Goal: Transaction & Acquisition: Subscribe to service/newsletter

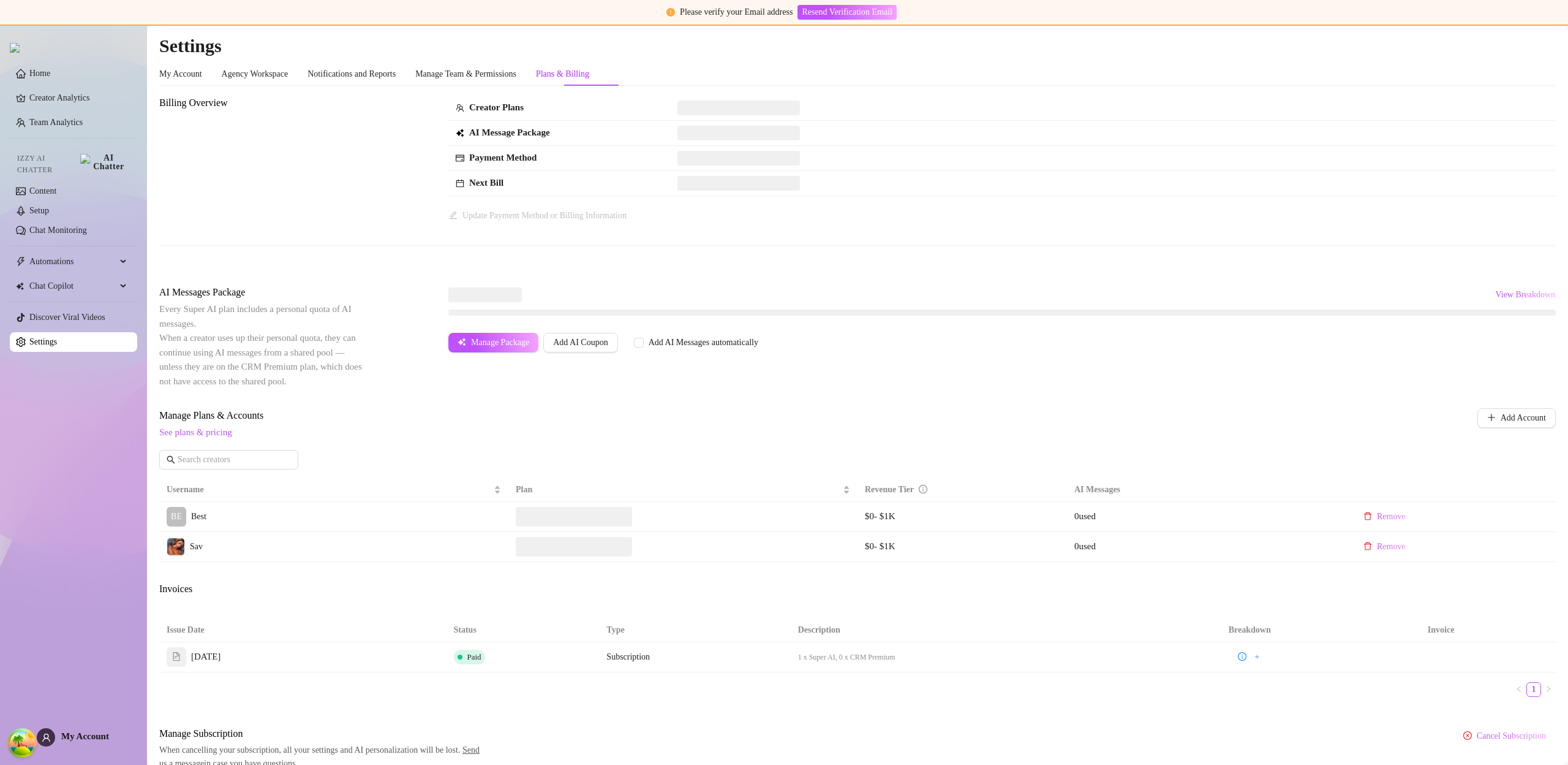
scroll to position [56, 0]
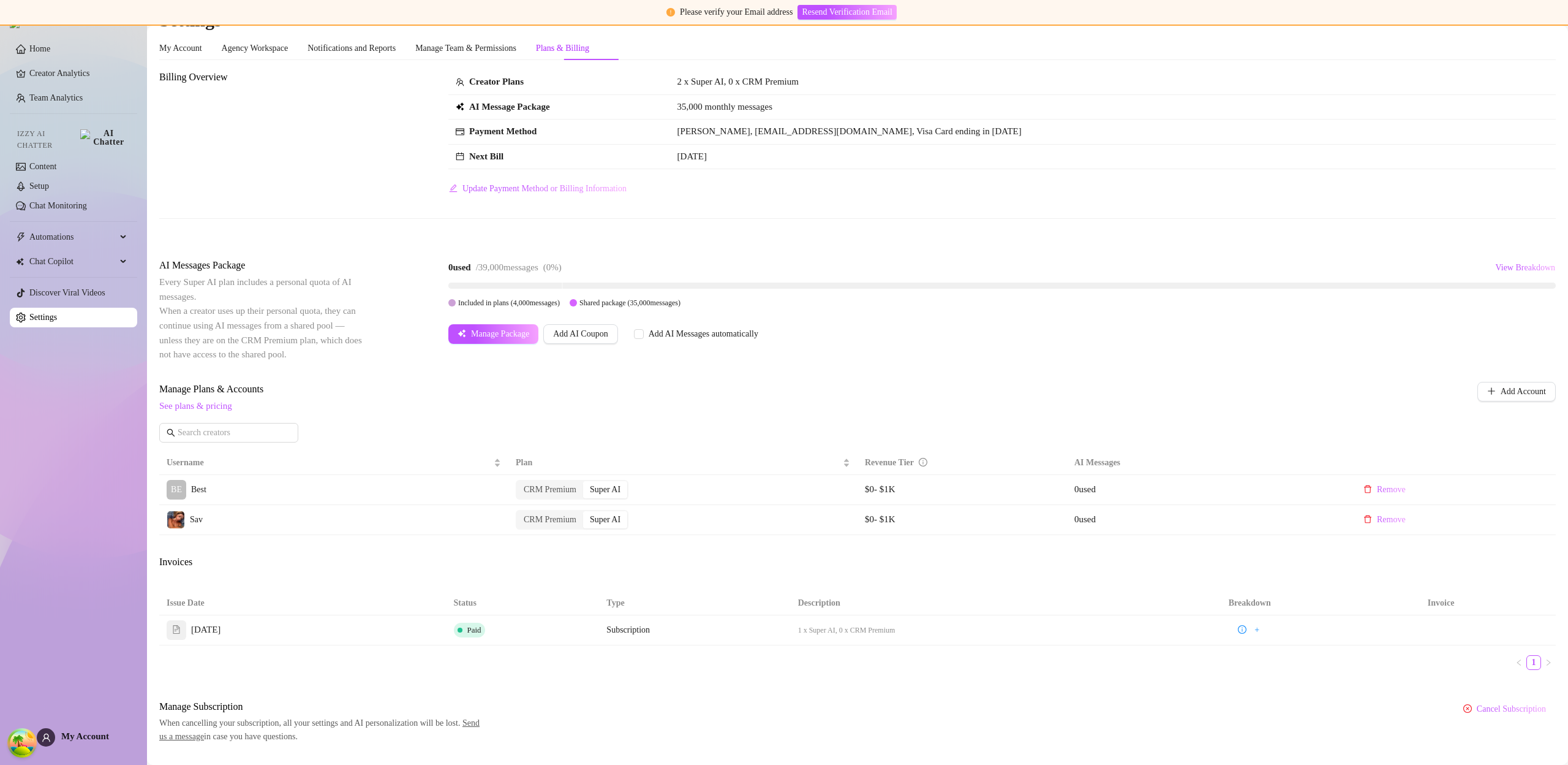
scroll to position [56, 0]
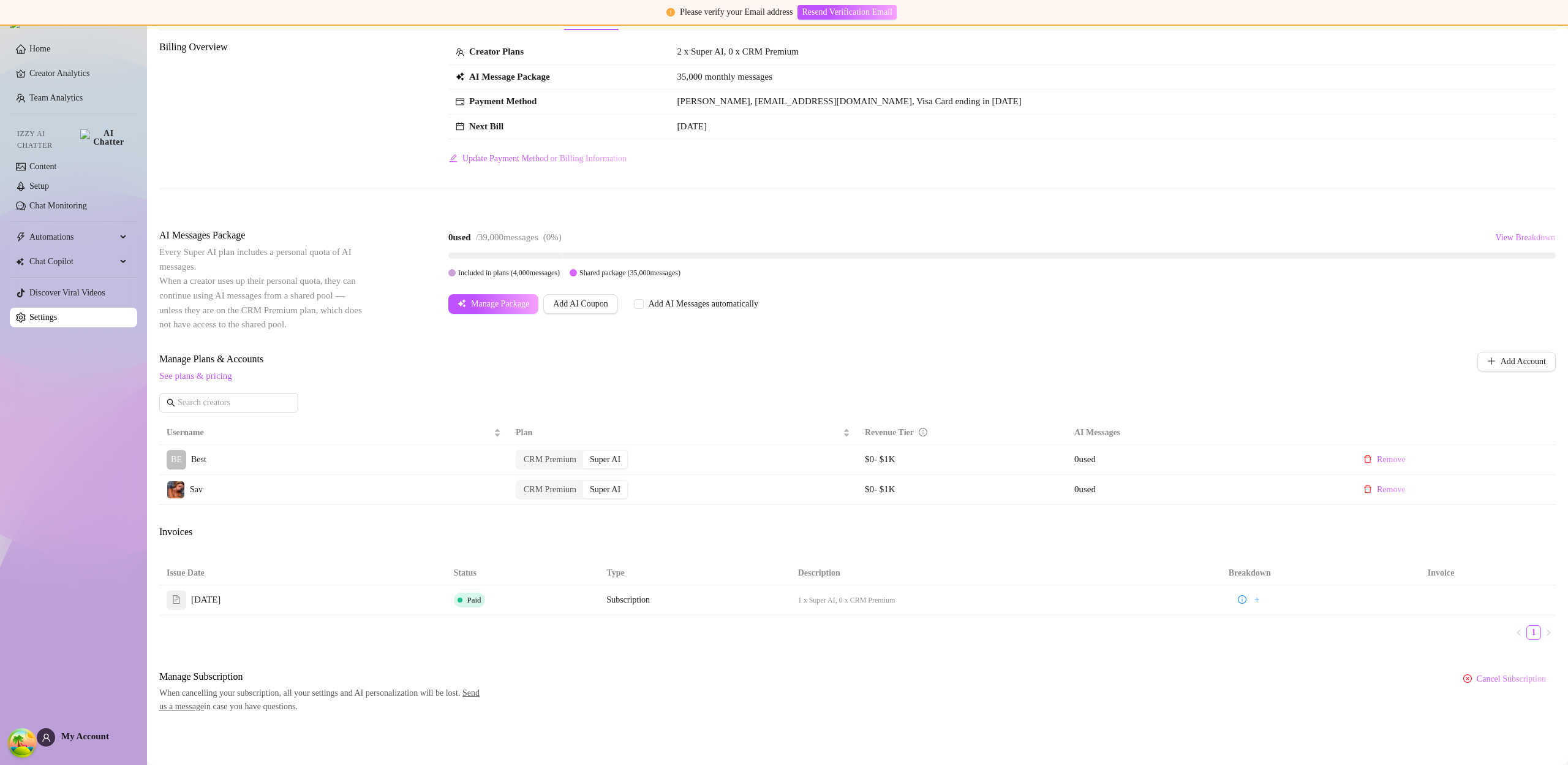
click at [109, 734] on span "My Account" at bounding box center [85, 736] width 48 height 10
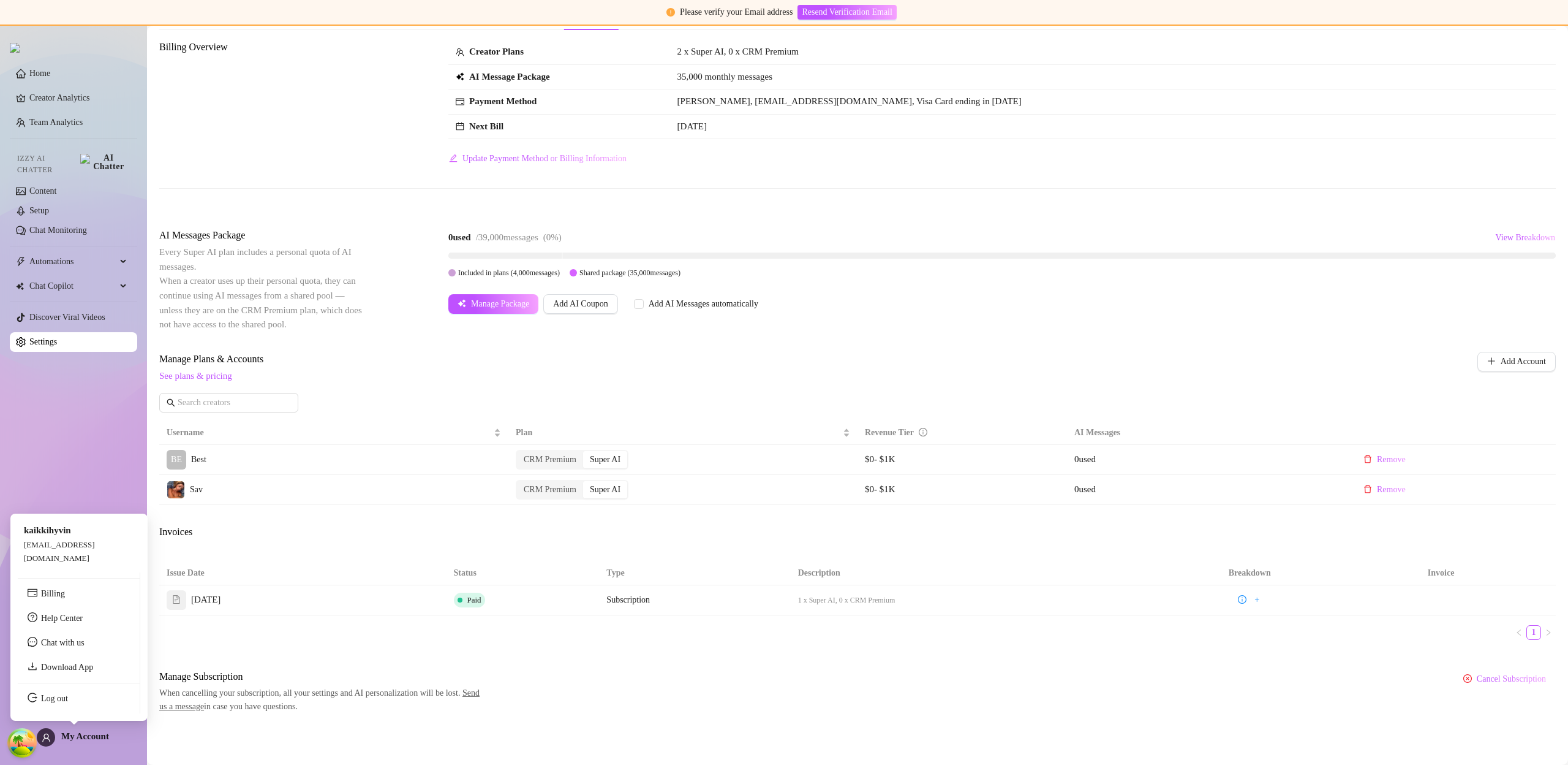
click at [80, 744] on div "My Account" at bounding box center [73, 737] width 72 height 18
click at [68, 700] on link "Log out" at bounding box center [54, 698] width 27 height 9
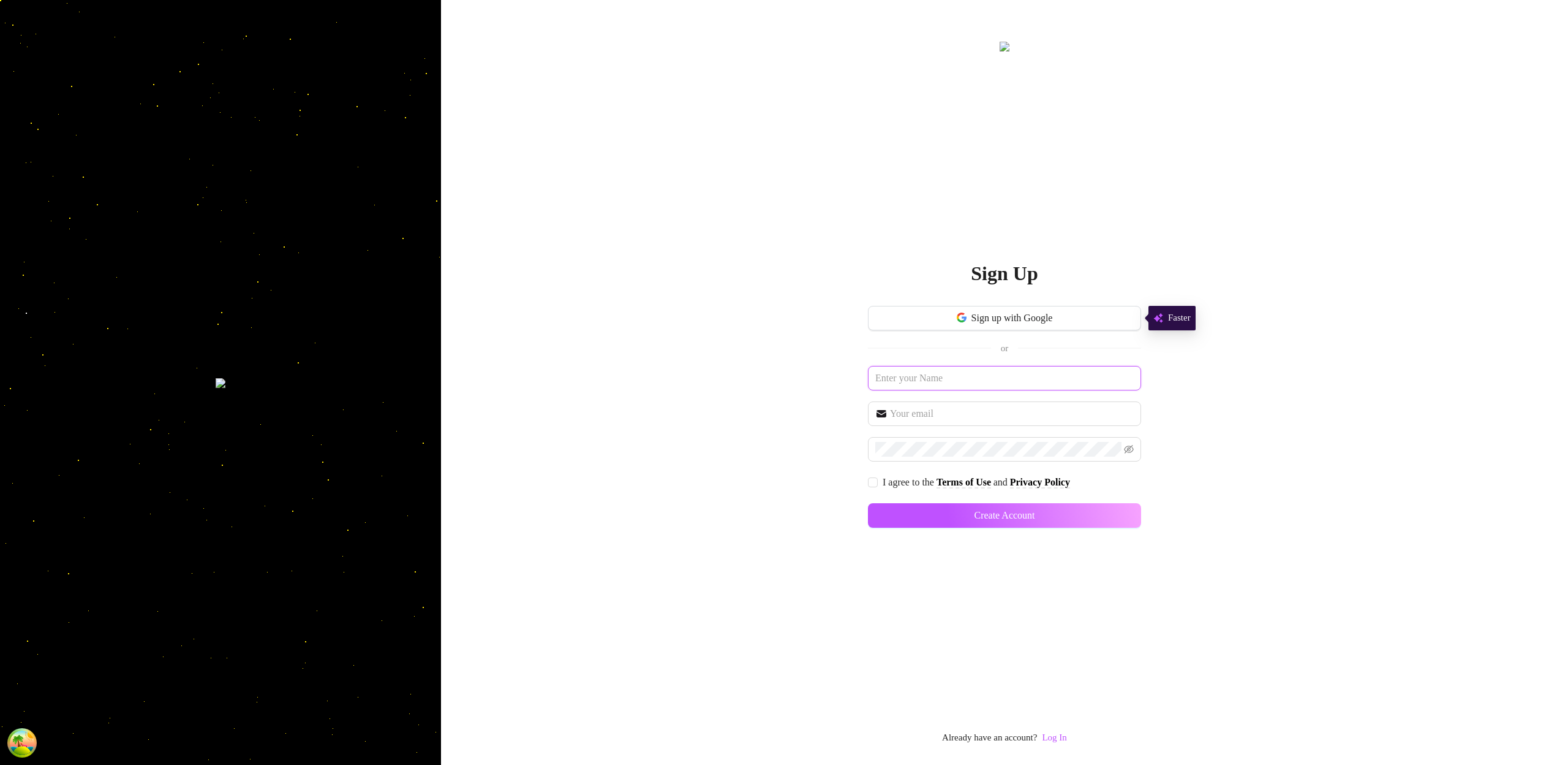
click at [957, 370] on input "text" at bounding box center [1005, 378] width 273 height 24
type input "testtesti1"
paste input "testtesti1"
type input "testtesti1@testtesti1.com"
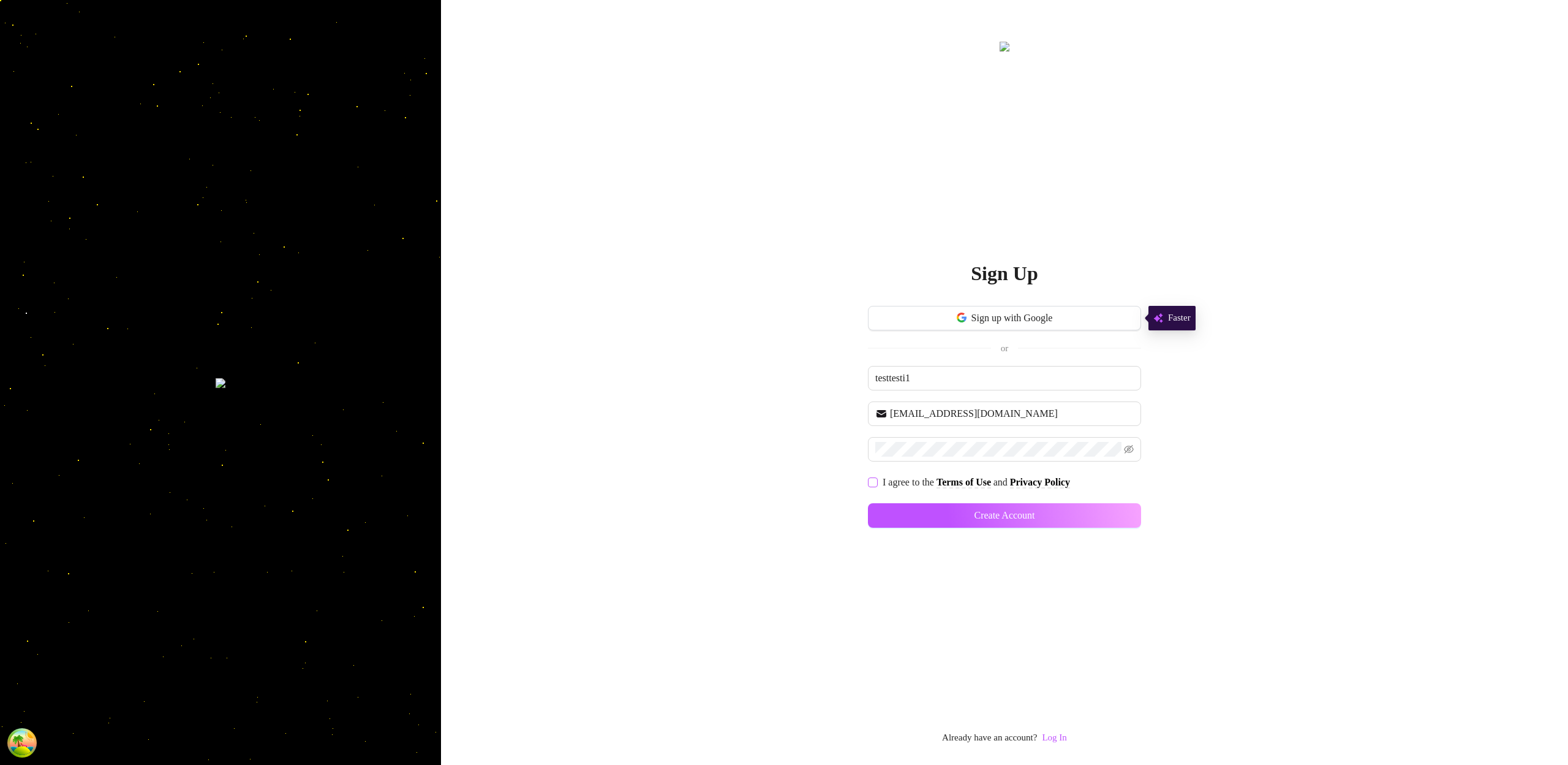
click at [870, 480] on input "I agree to the Terms of Use and Privacy Policy" at bounding box center [872, 482] width 8 height 8
checkbox input "true"
click at [1087, 505] on button "Create Account" at bounding box center [1005, 515] width 273 height 24
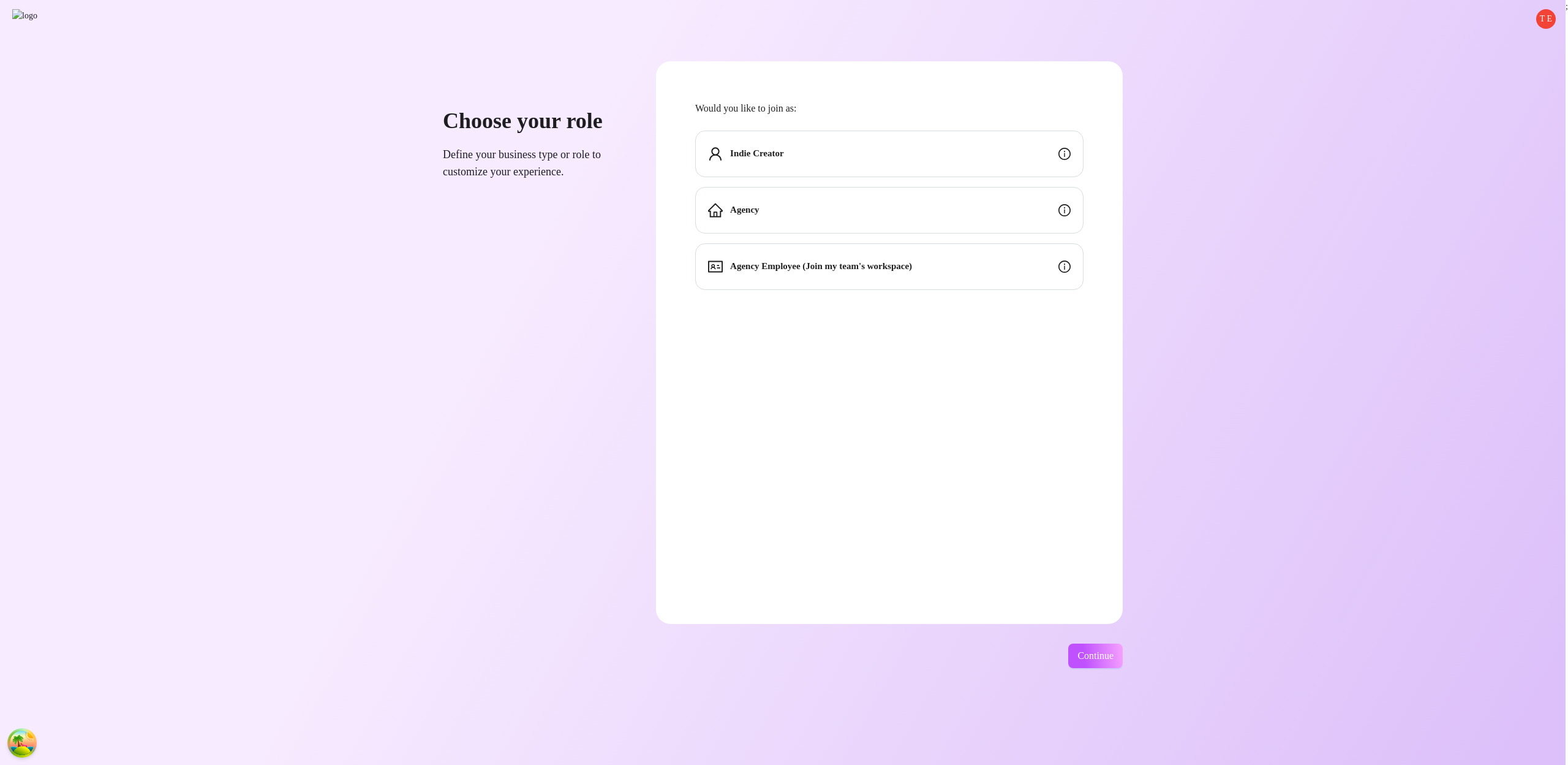
click at [1062, 161] on div "Indie Creator" at bounding box center [889, 154] width 388 height 47
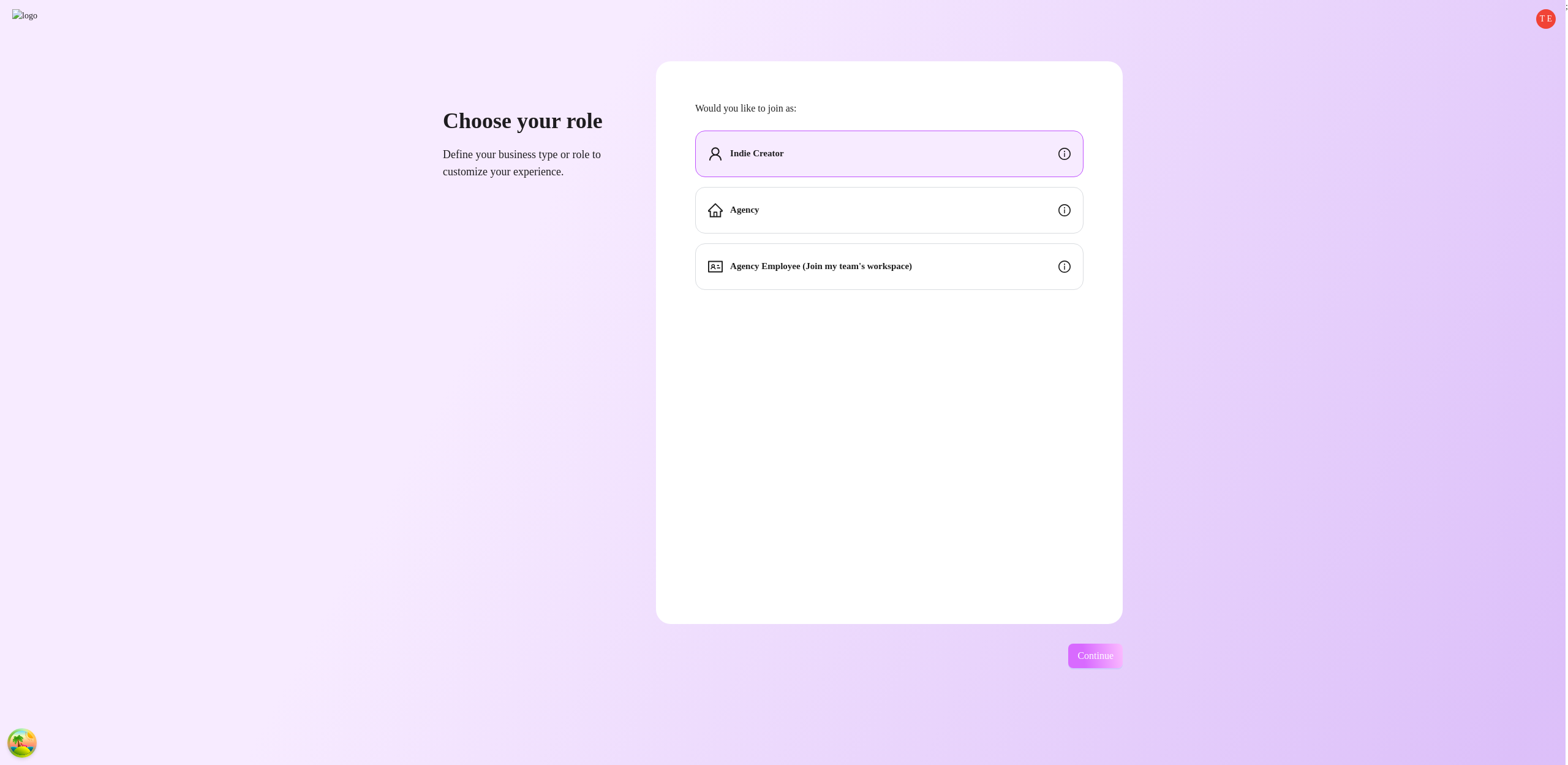
click at [1114, 654] on span "Continue" at bounding box center [1096, 656] width 36 height 11
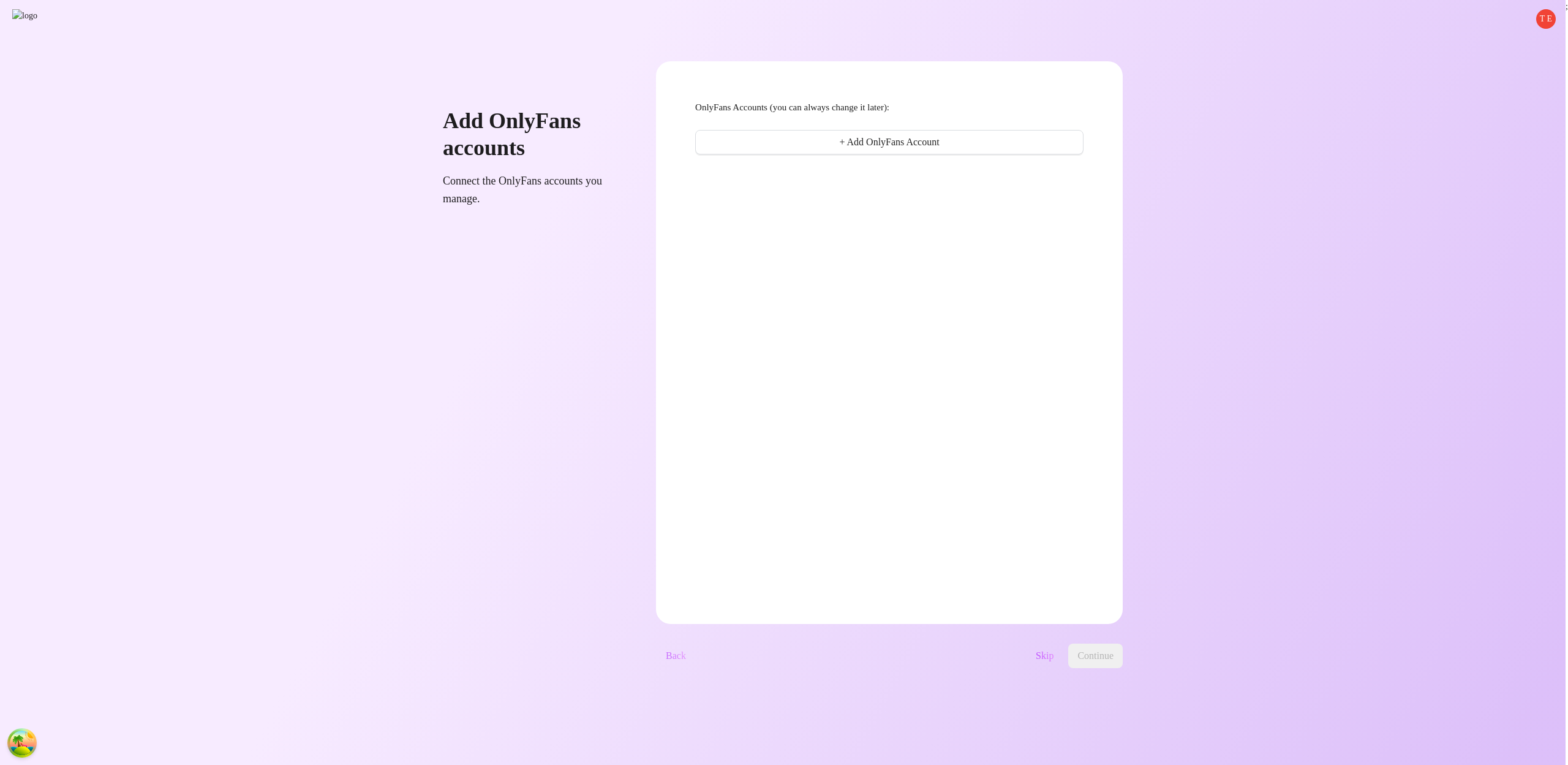
click at [686, 654] on span "Back" at bounding box center [675, 656] width 20 height 11
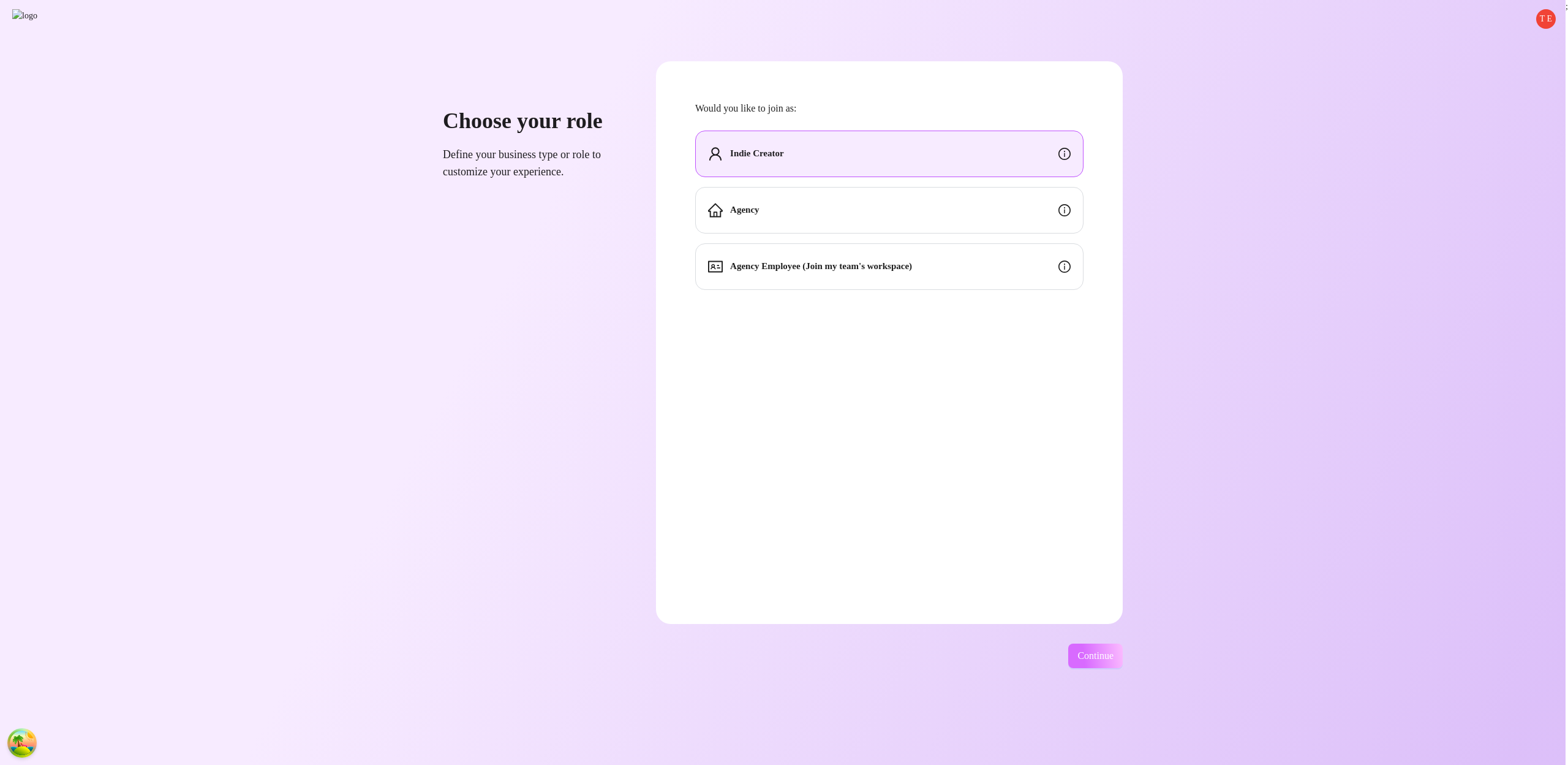
click at [1114, 652] on span "Continue" at bounding box center [1096, 656] width 36 height 11
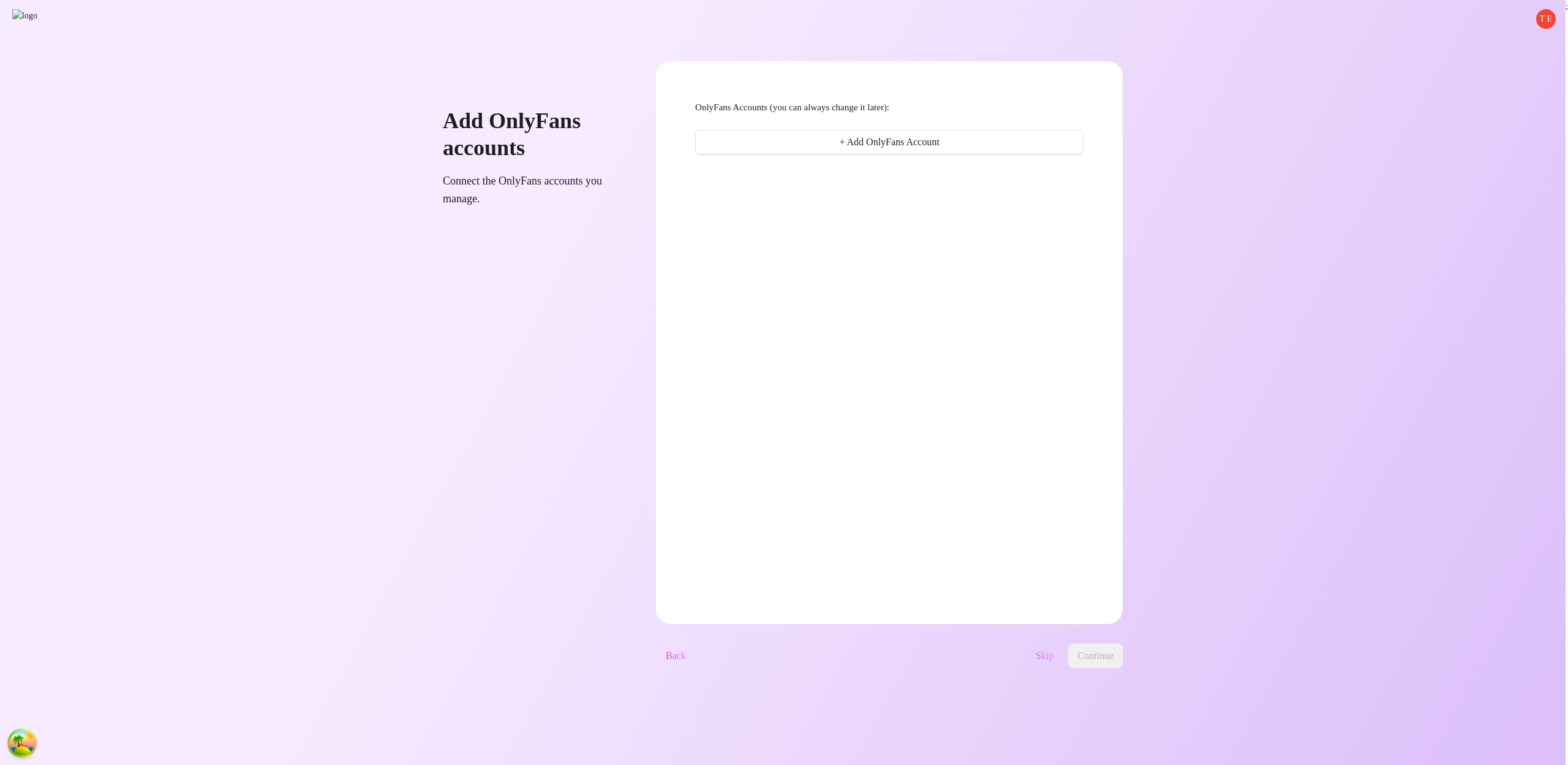
click at [1053, 658] on span "Skip" at bounding box center [1045, 656] width 18 height 11
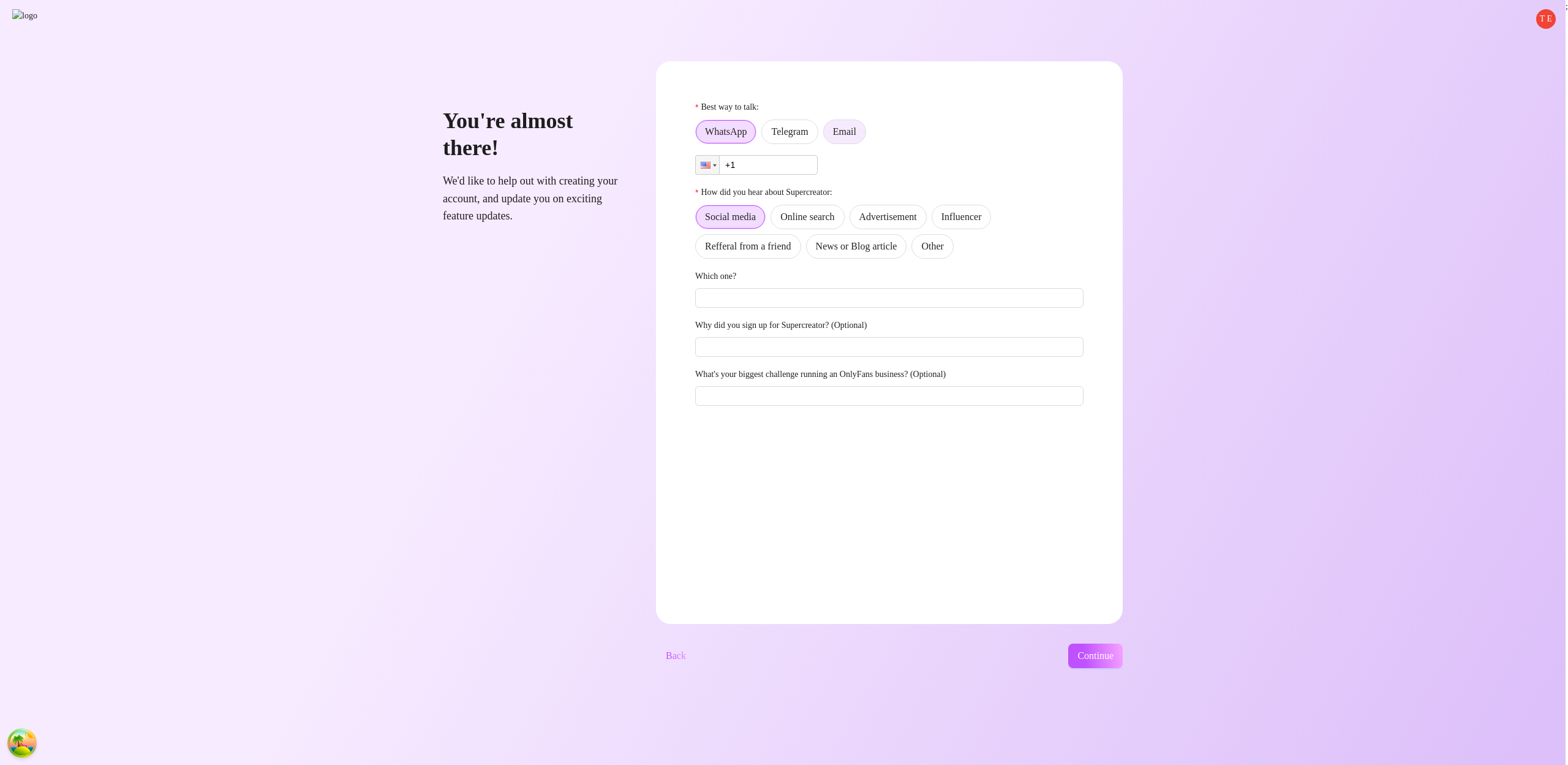
click at [856, 133] on span "Email" at bounding box center [844, 131] width 23 height 10
click at [827, 135] on input "Email" at bounding box center [827, 135] width 0 height 0
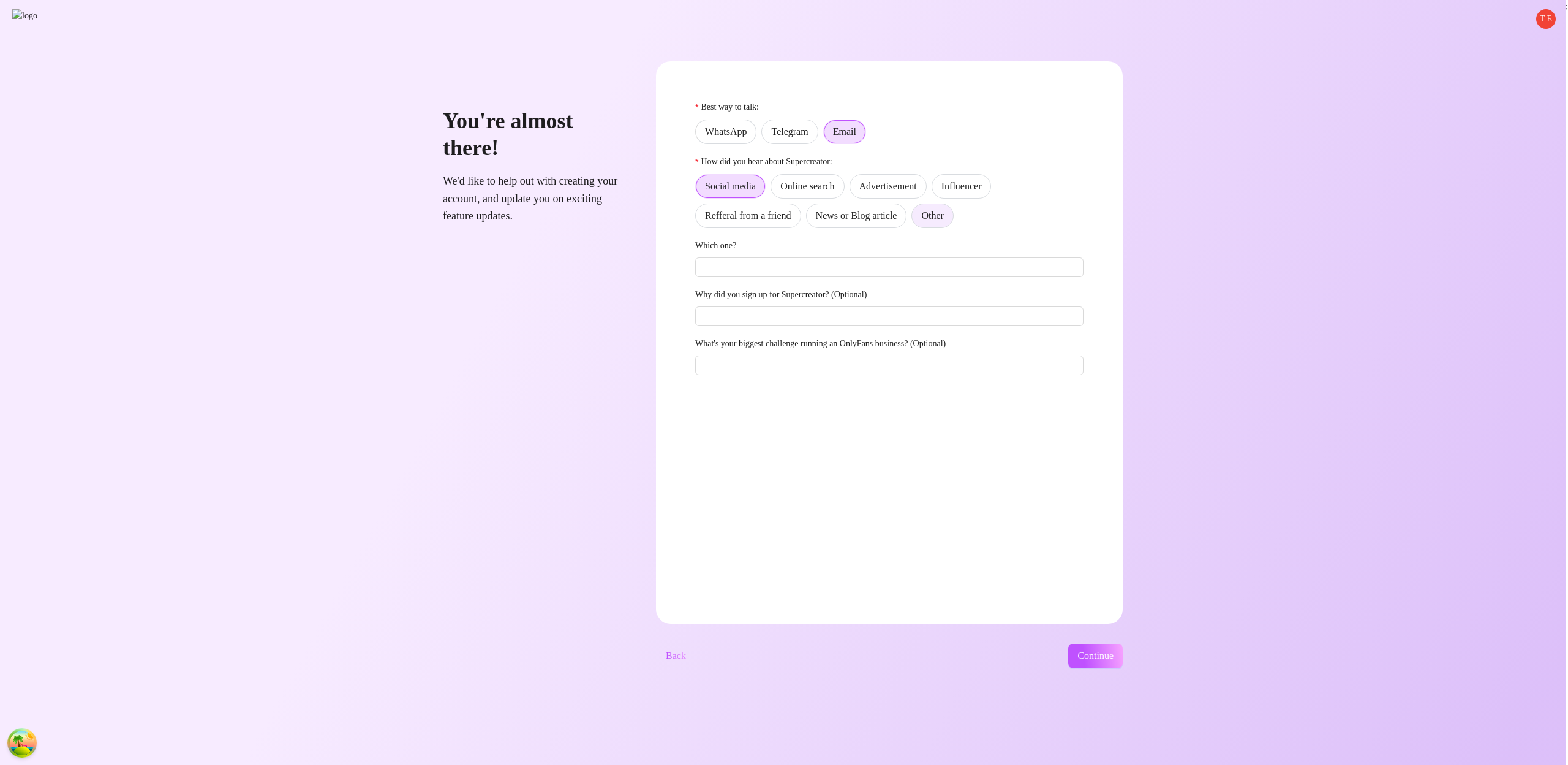
drag, startPoint x: 966, startPoint y: 208, endPoint x: 972, endPoint y: 221, distance: 14.3
click at [943, 210] on span "Other" at bounding box center [932, 215] width 22 height 10
click at [915, 219] on input "Other" at bounding box center [915, 219] width 0 height 0
click at [1123, 667] on button "Continue" at bounding box center [1096, 656] width 54 height 24
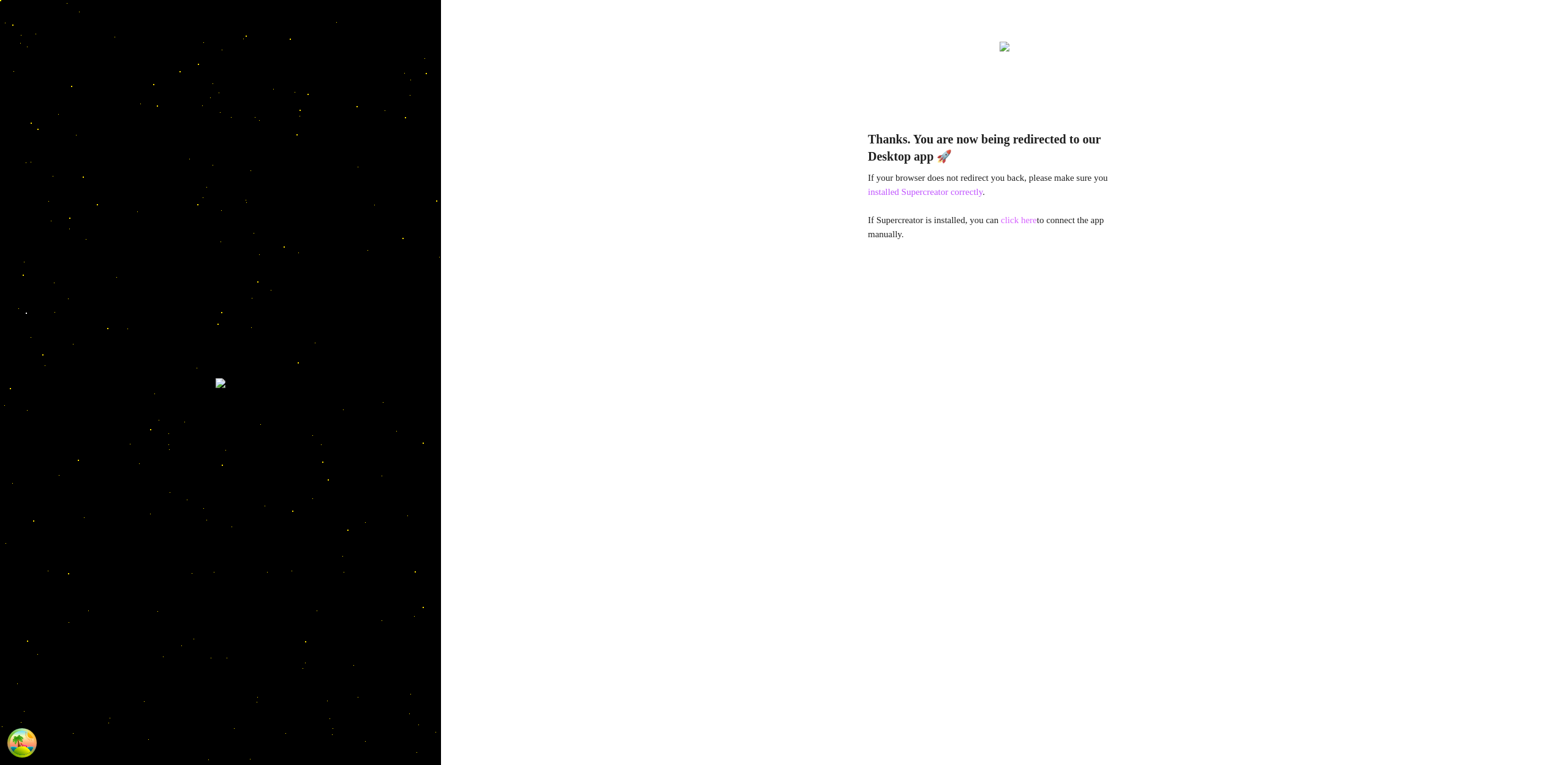
click at [1036, 222] on link "click here" at bounding box center [1019, 220] width 36 height 10
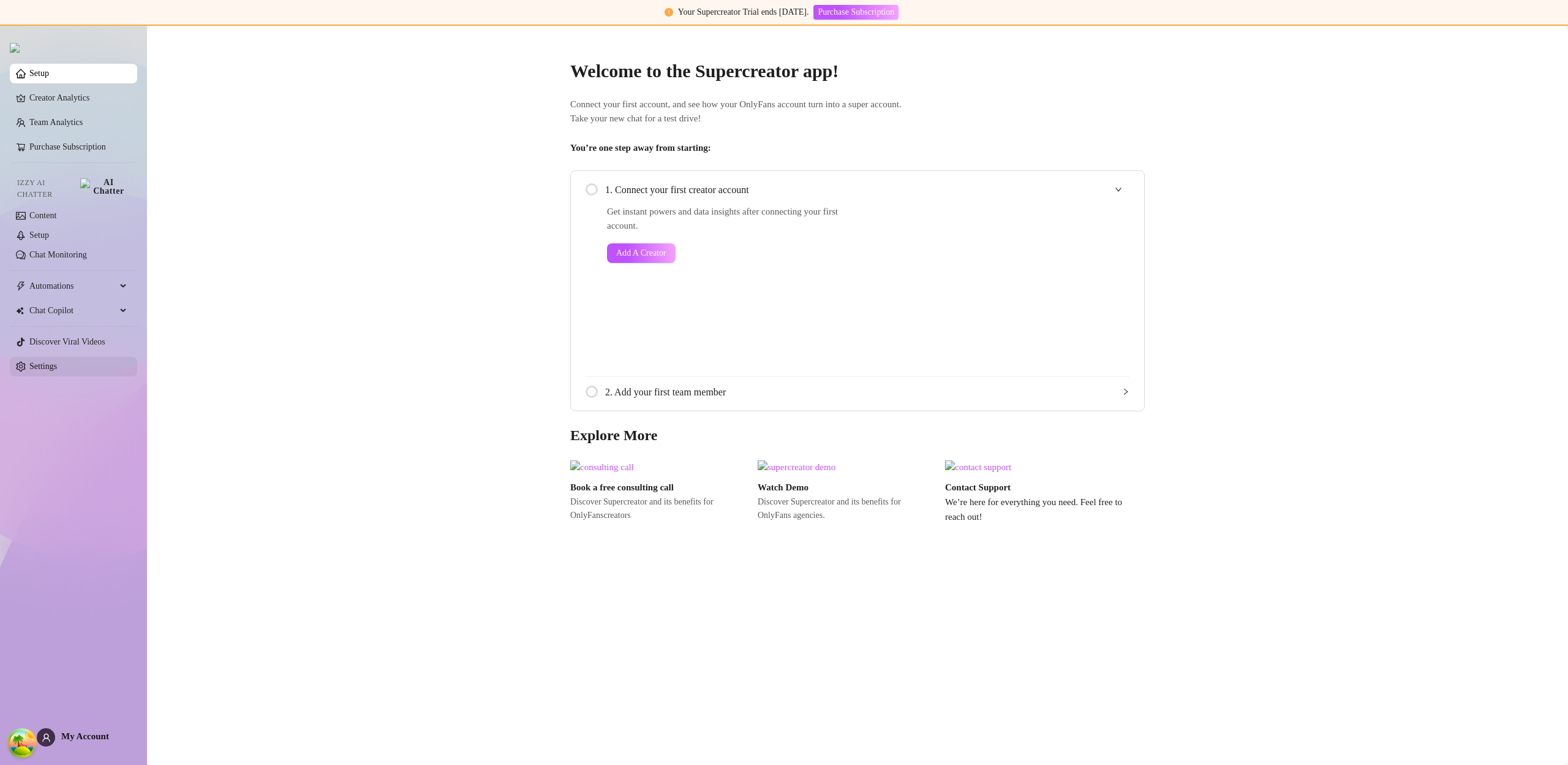
click at [57, 361] on link "Settings" at bounding box center [43, 365] width 28 height 9
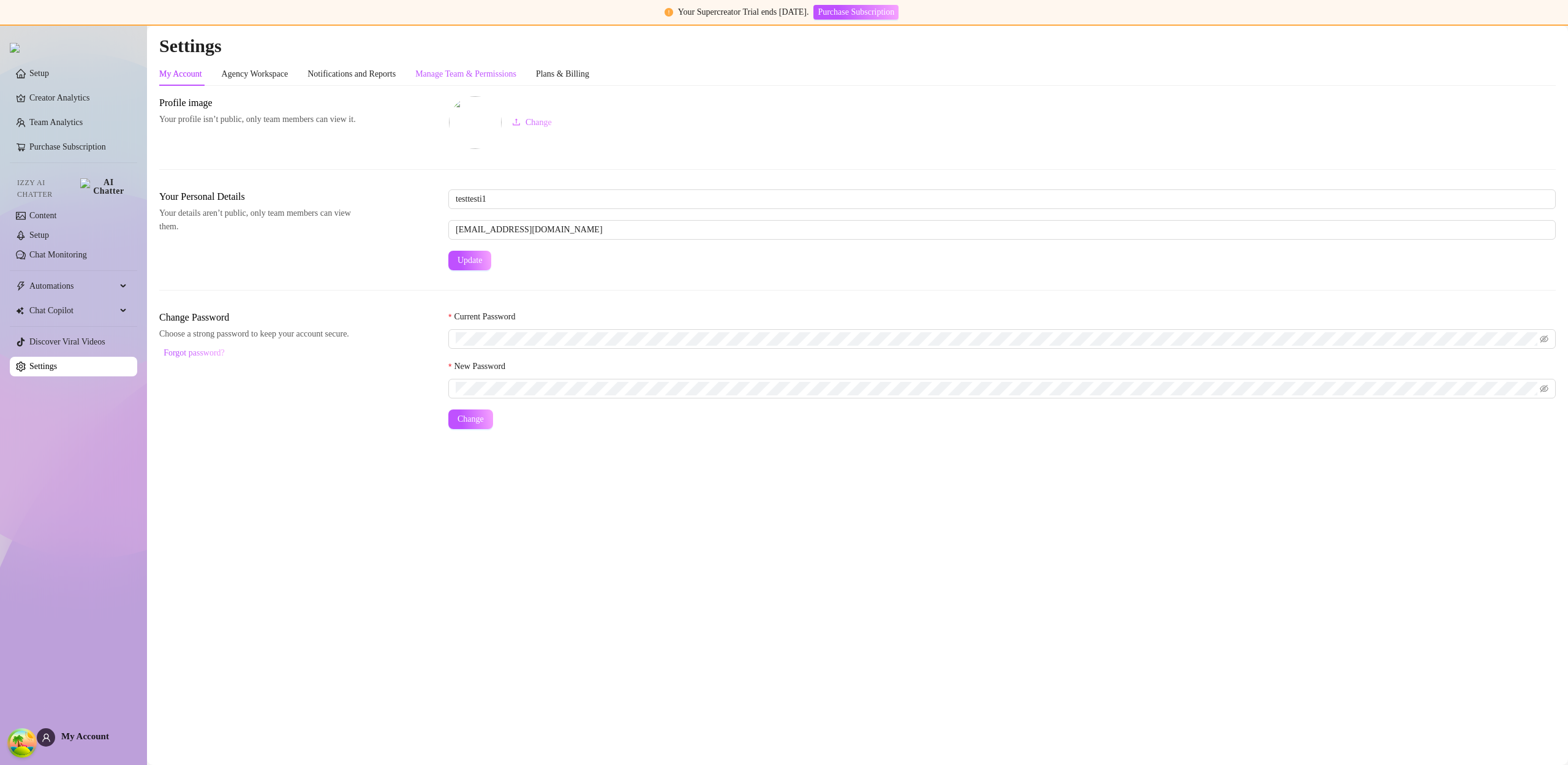
click at [490, 76] on div "Manage Team & Permissions" at bounding box center [465, 74] width 101 height 13
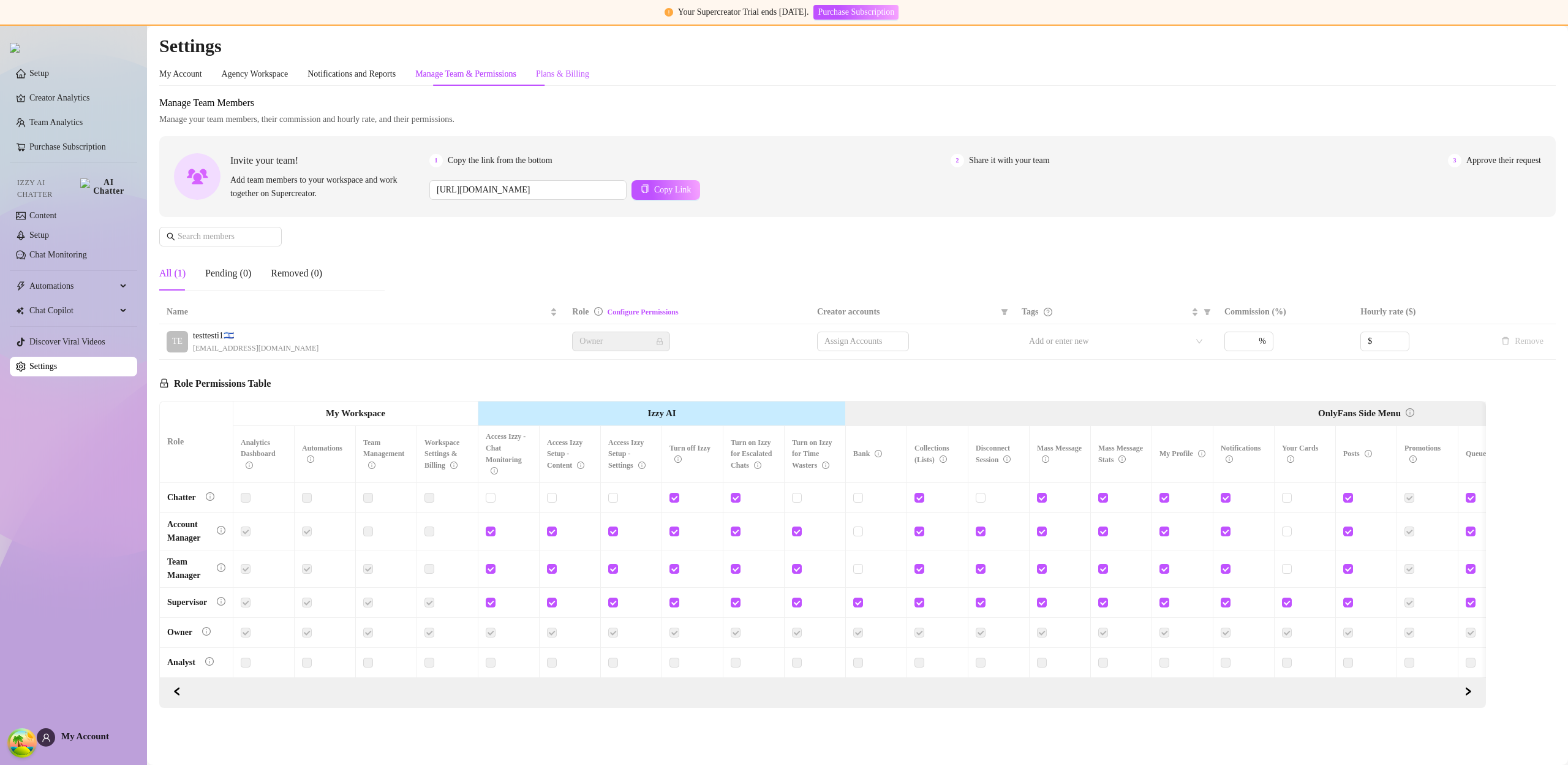
click at [584, 74] on div "Plans & Billing" at bounding box center [562, 74] width 54 height 13
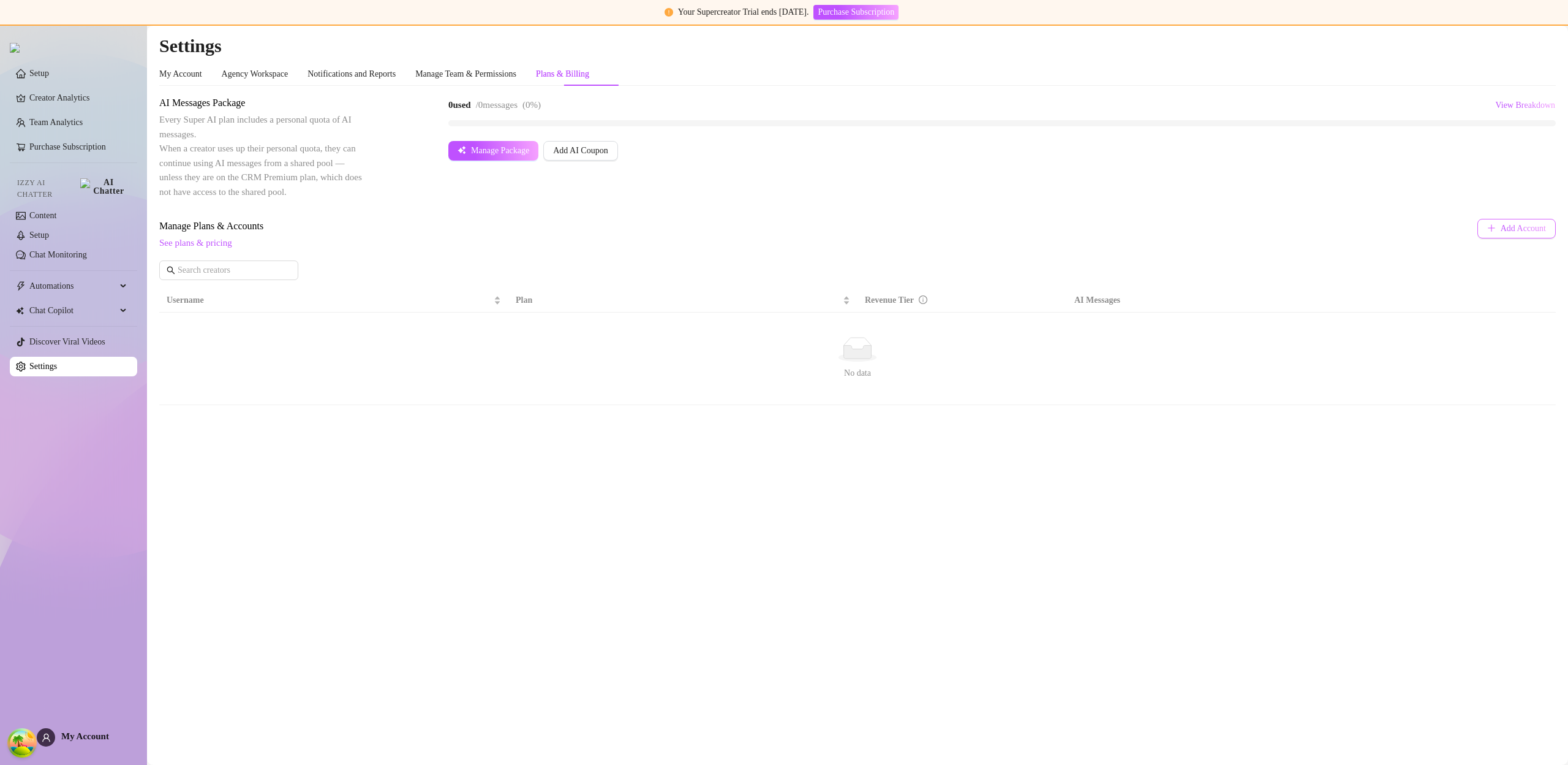
click at [1508, 231] on span "Add Account" at bounding box center [1523, 228] width 45 height 10
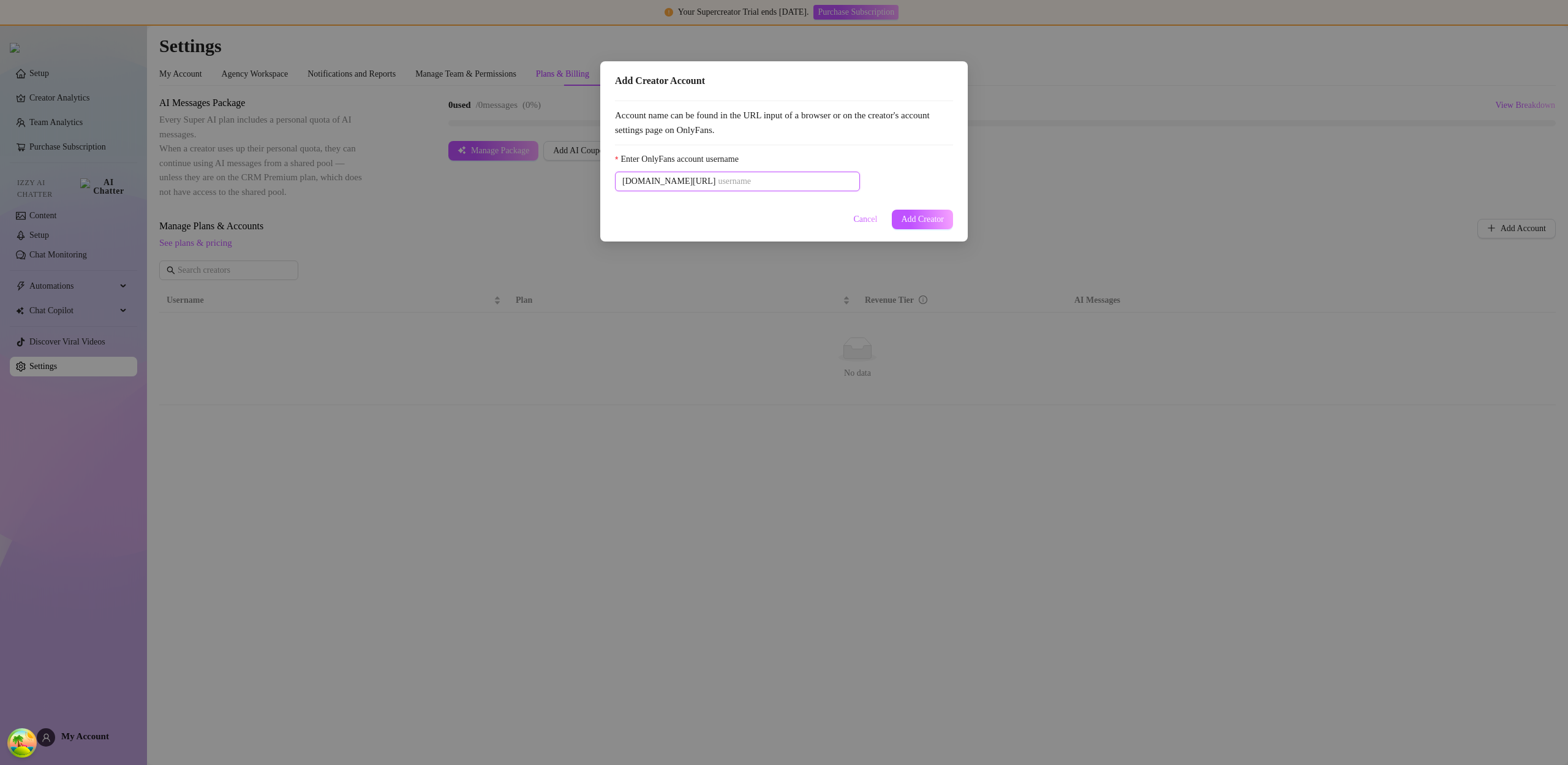
paste input "u21892667nice"
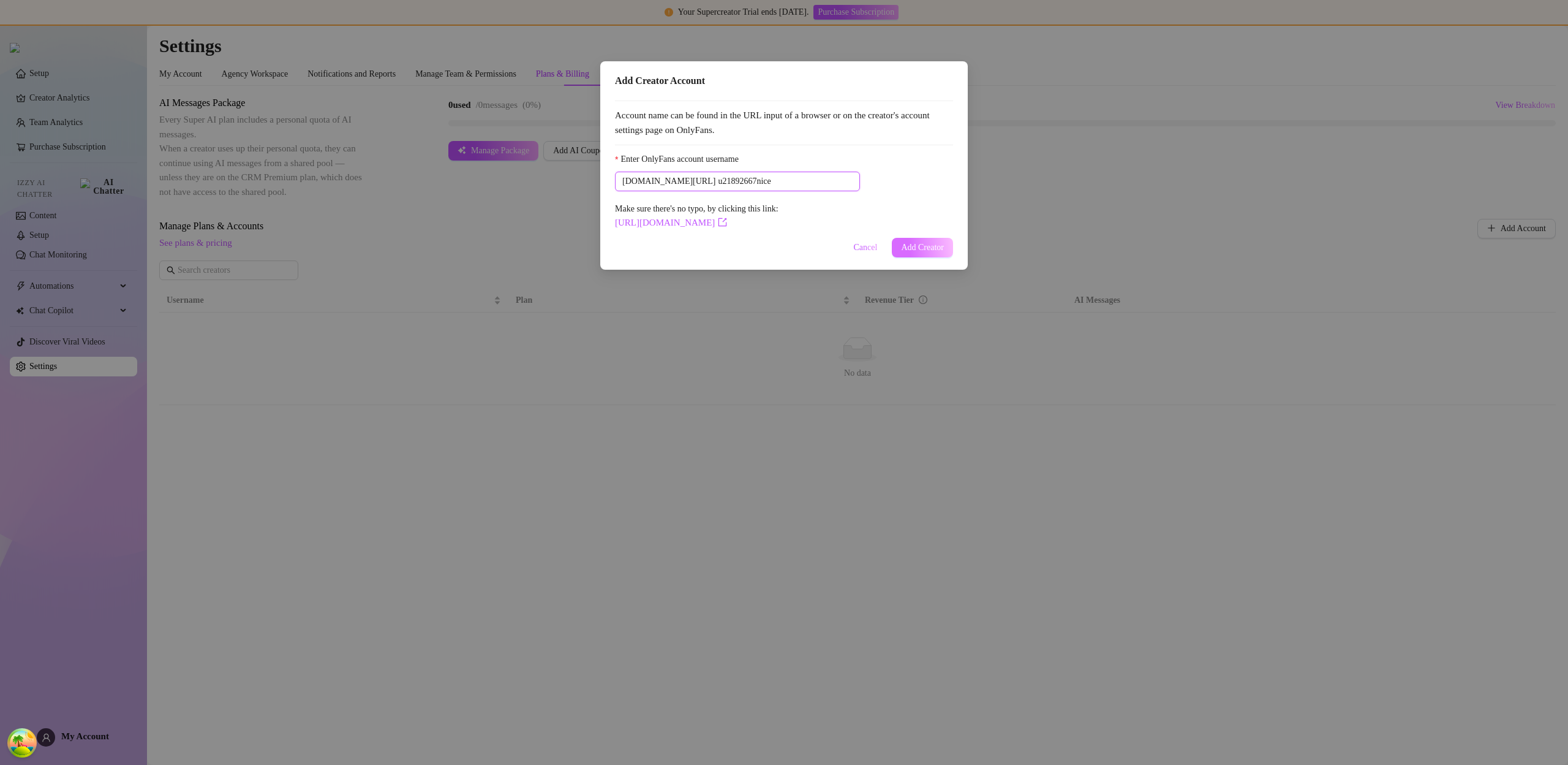
type input "u21892667nice"
click at [926, 243] on span "Add Creator" at bounding box center [922, 248] width 43 height 10
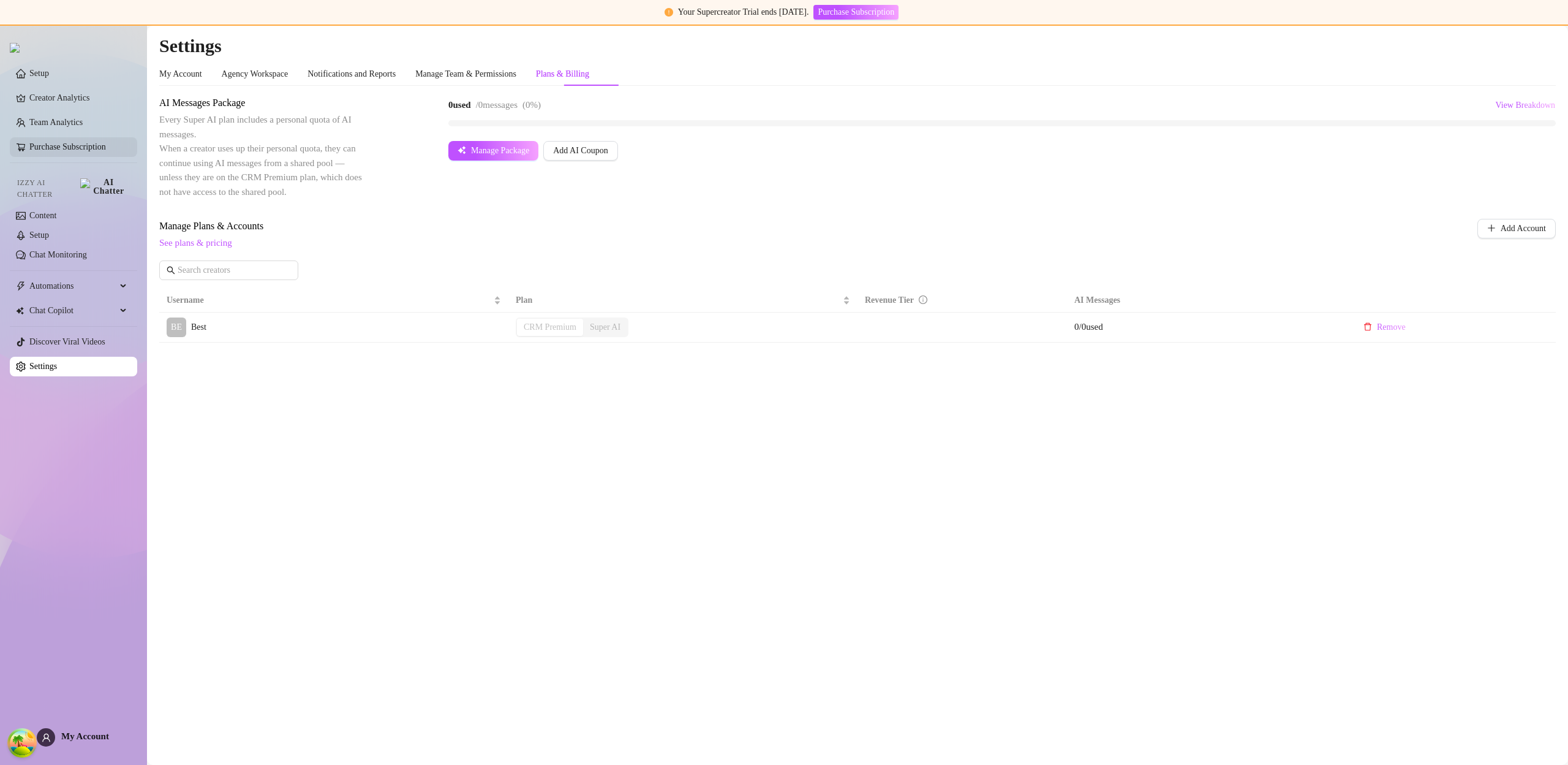
click at [64, 148] on link "Purchase Subscription" at bounding box center [67, 146] width 77 height 9
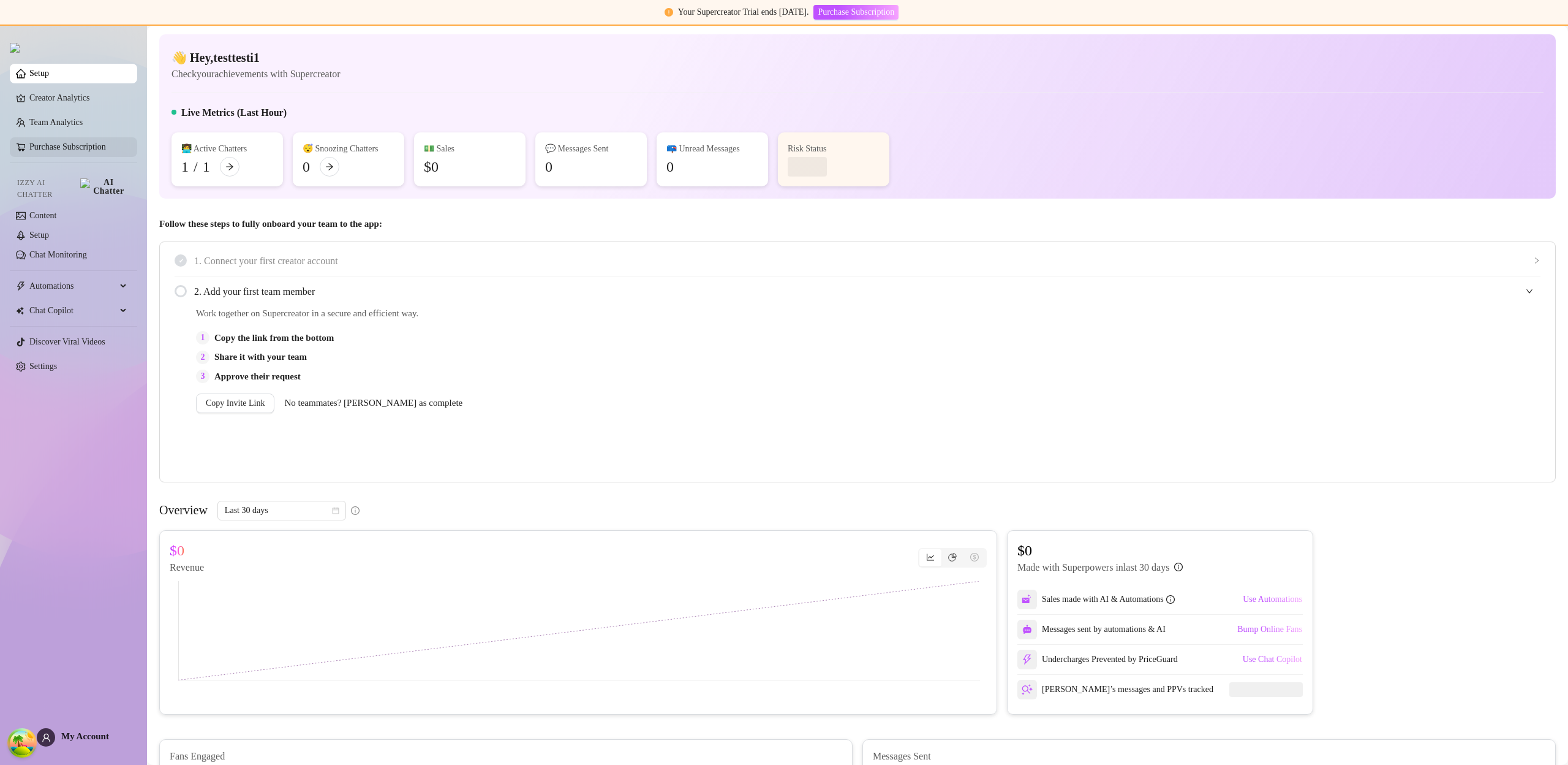
click at [64, 148] on link "Purchase Subscription" at bounding box center [67, 146] width 77 height 9
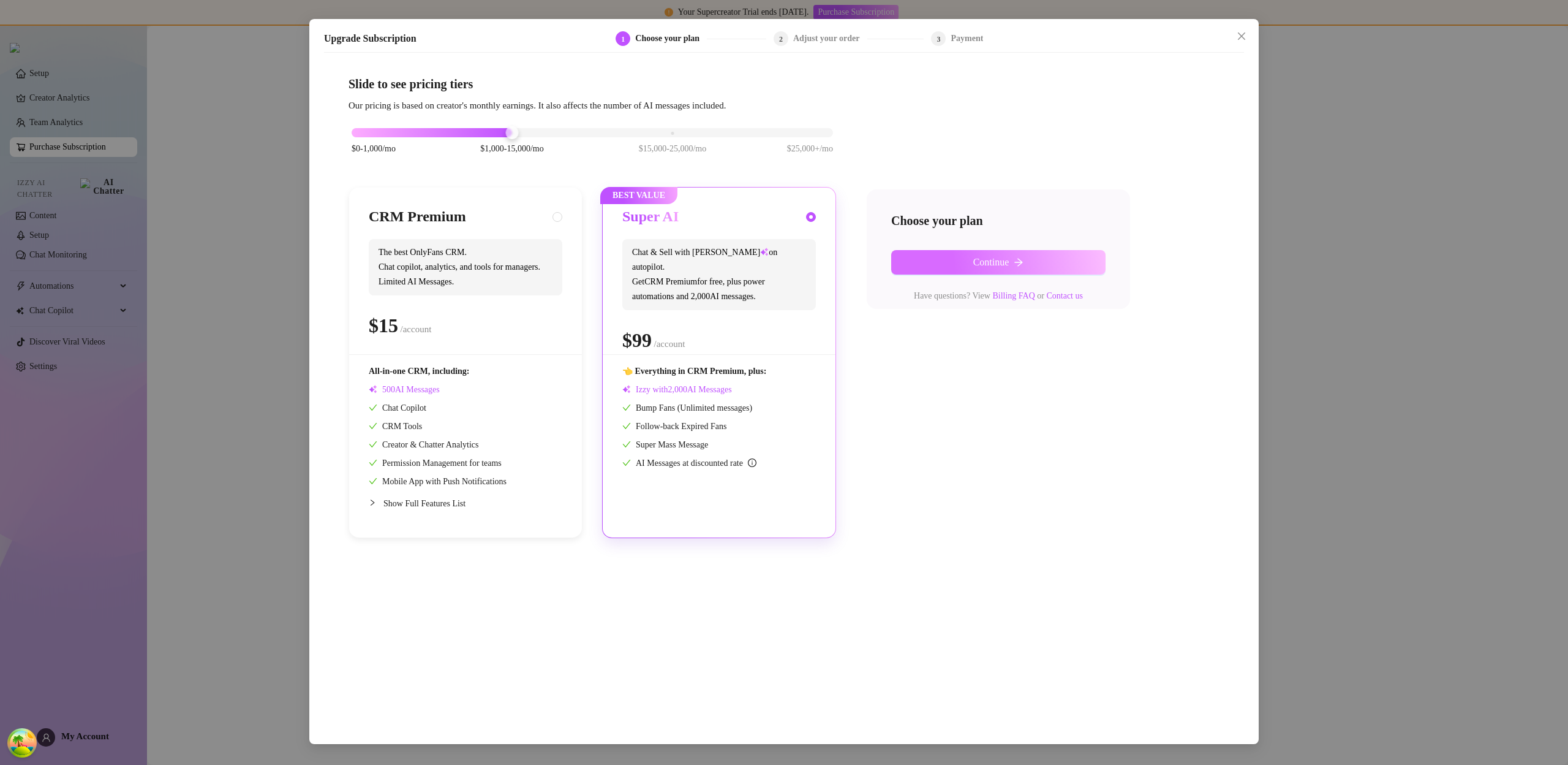
click at [954, 264] on button "Continue" at bounding box center [998, 262] width 214 height 24
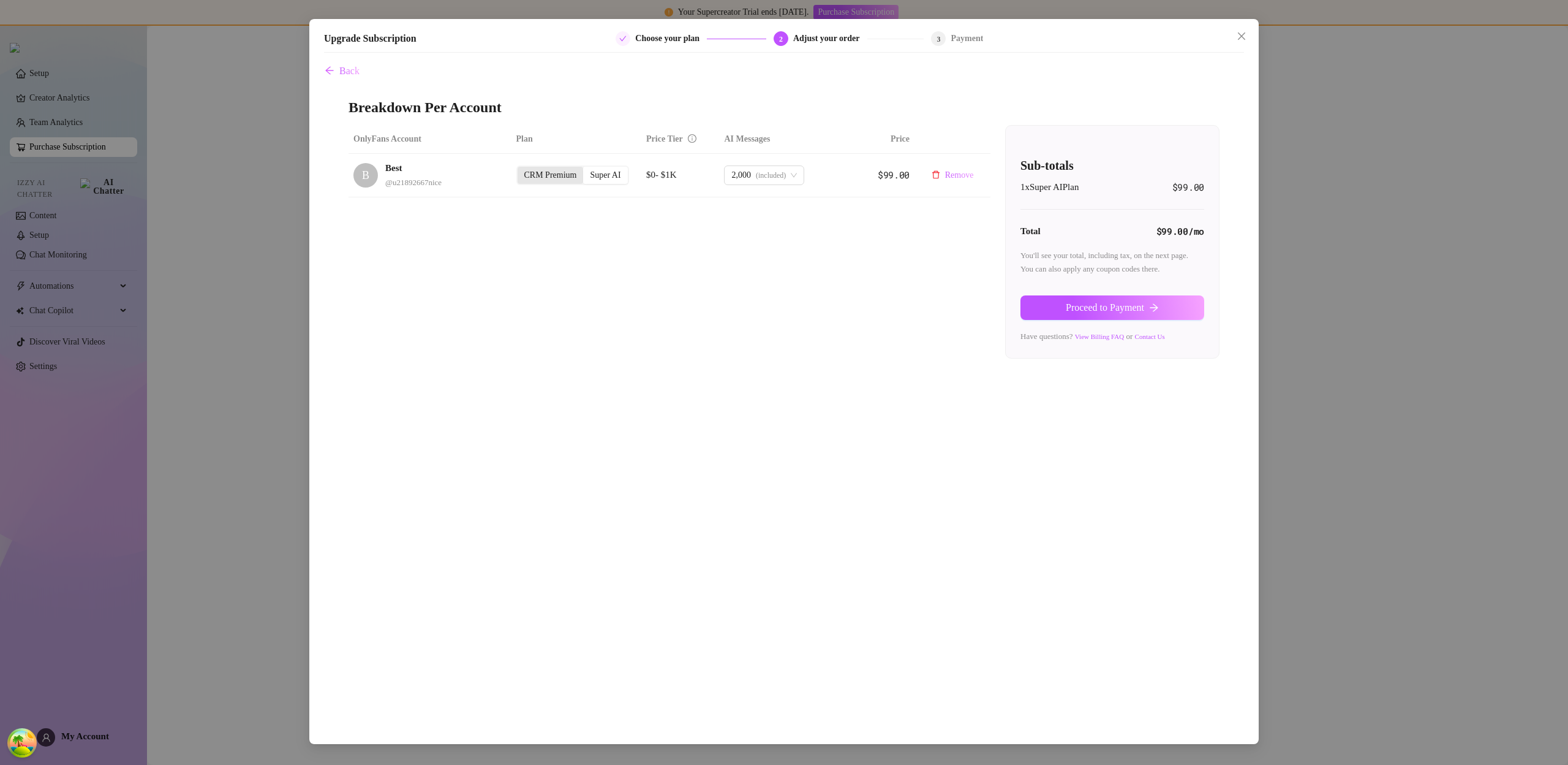
click at [558, 181] on div "CRM Premium" at bounding box center [550, 175] width 66 height 17
click at [520, 168] on input "CRM Premium" at bounding box center [520, 168] width 0 height 0
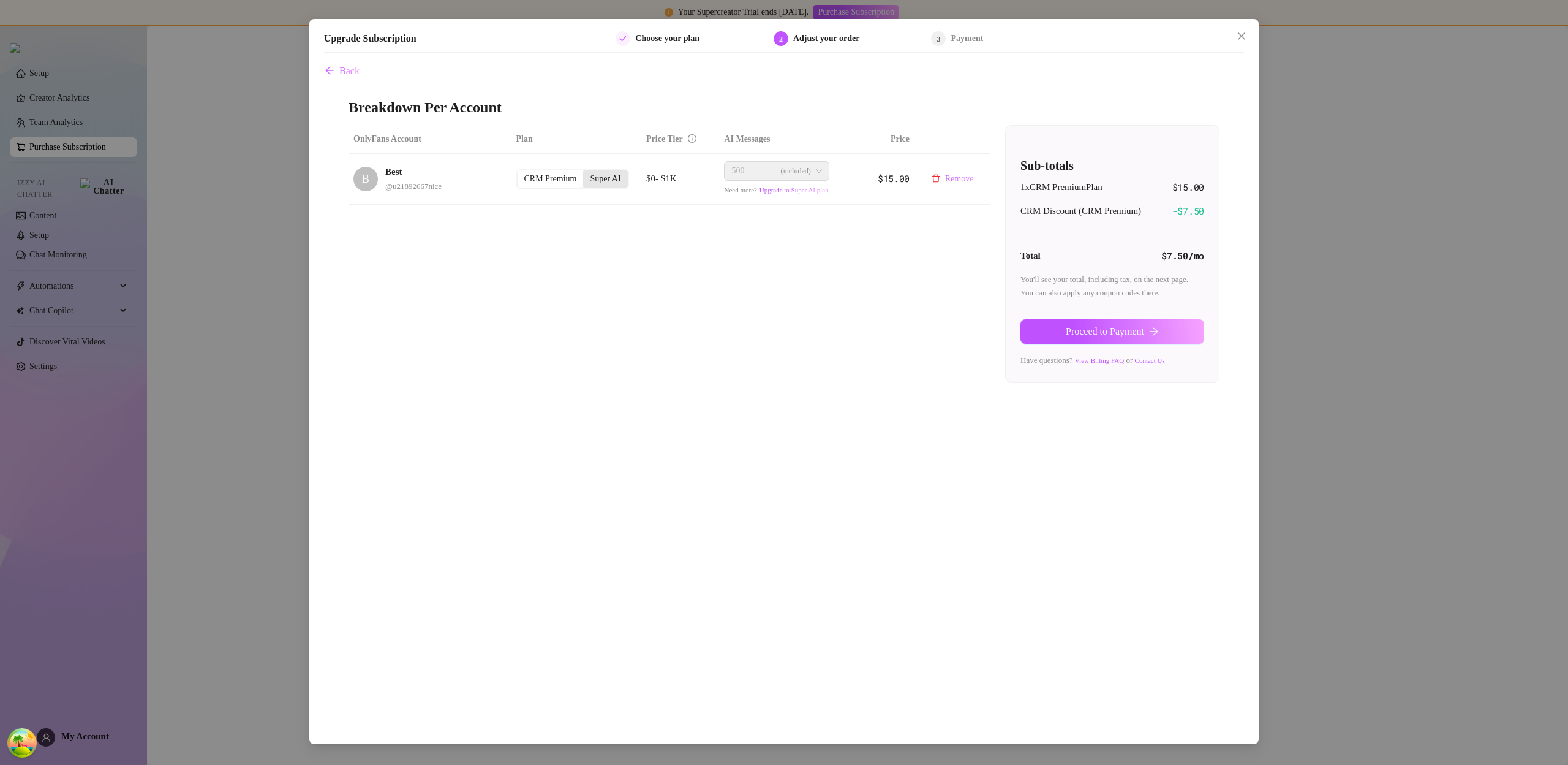
click at [602, 178] on div "Super AI" at bounding box center [605, 179] width 44 height 17
click at [586, 172] on input "Super AI" at bounding box center [586, 172] width 0 height 0
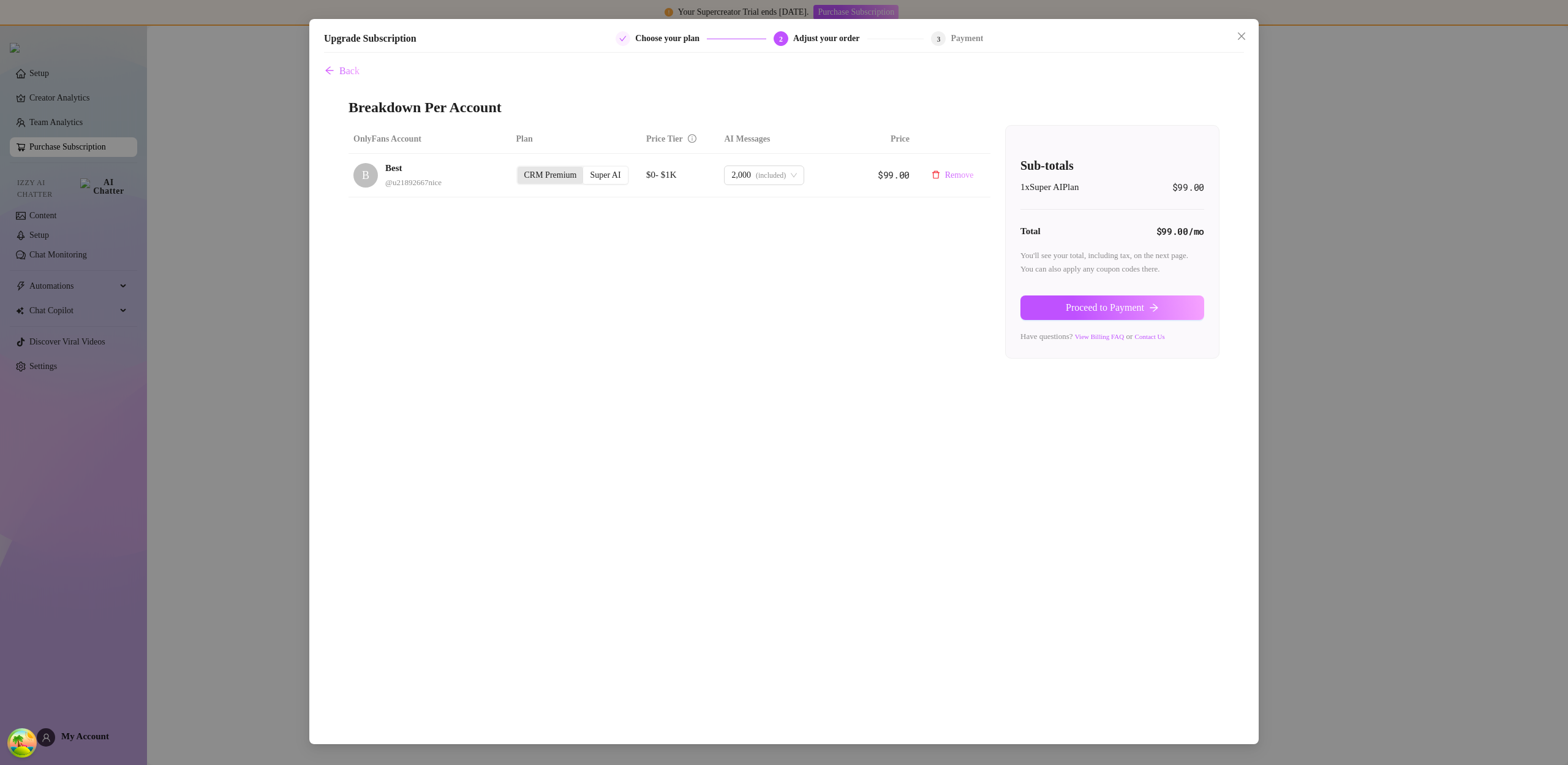
click at [538, 178] on div "CRM Premium" at bounding box center [550, 175] width 66 height 17
click at [520, 168] on input "CRM Premium" at bounding box center [520, 168] width 0 height 0
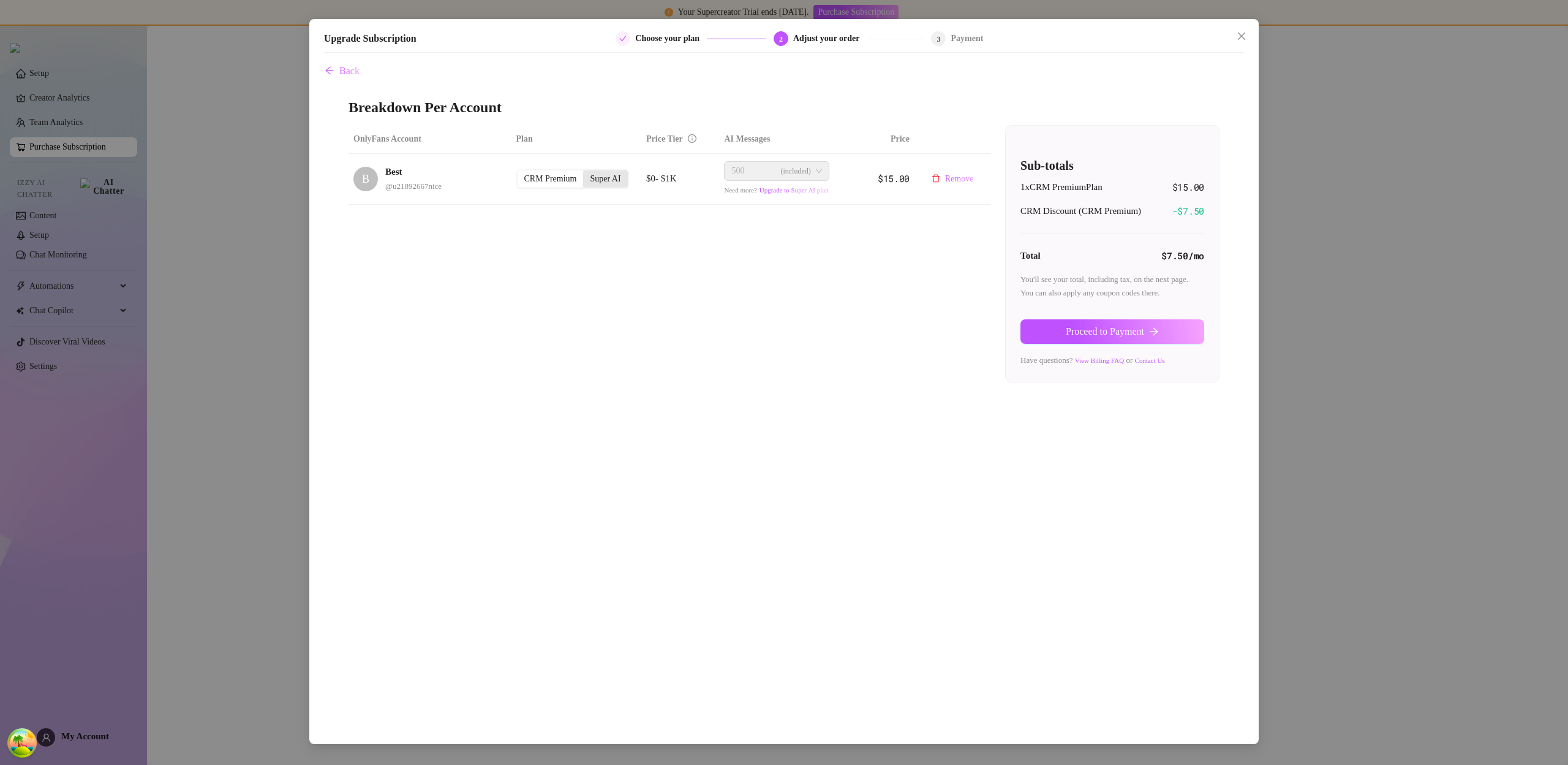
click at [593, 178] on div "Super AI" at bounding box center [605, 179] width 44 height 17
click at [586, 172] on input "Super AI" at bounding box center [586, 172] width 0 height 0
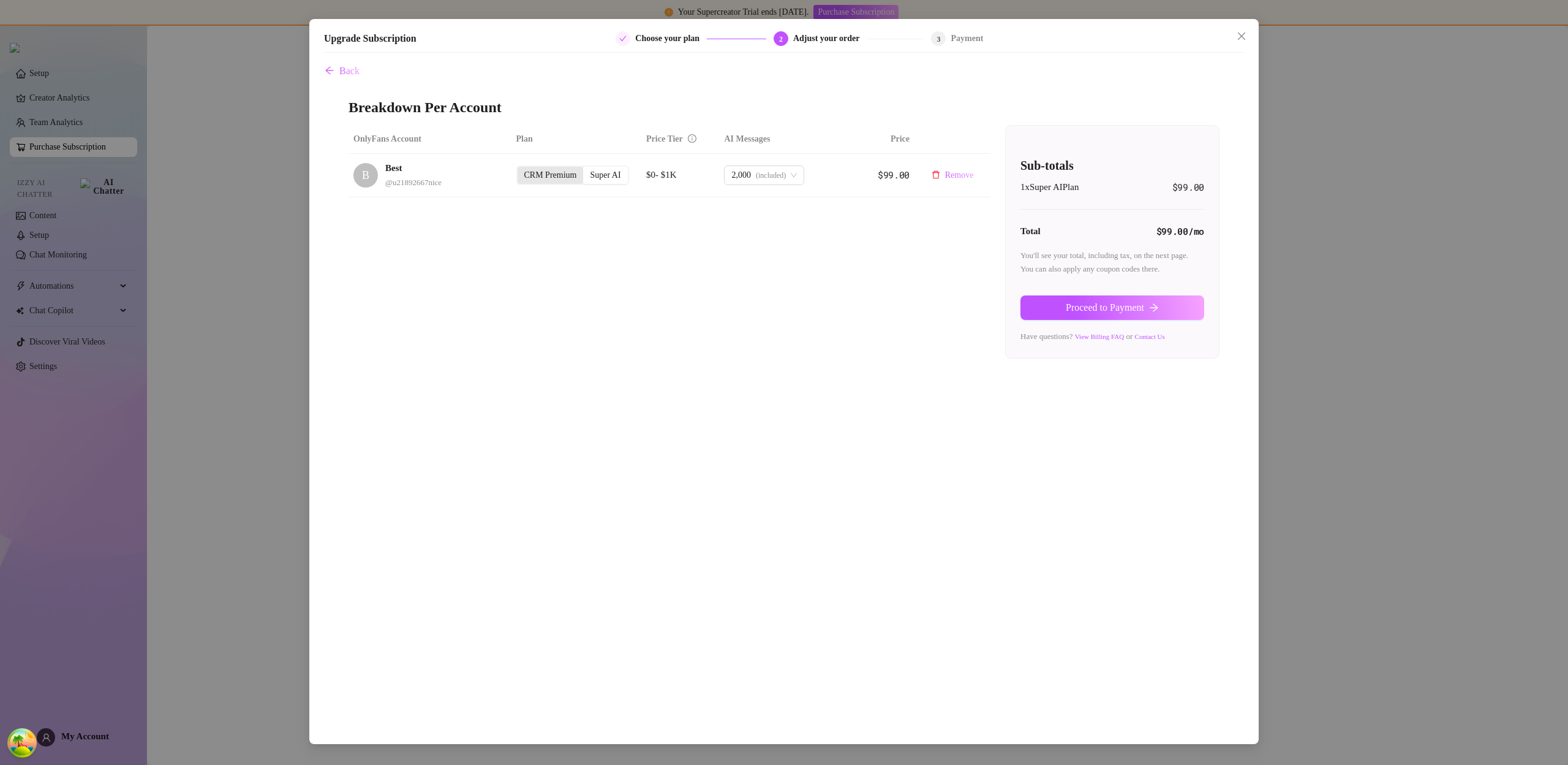
click at [547, 178] on div "CRM Premium" at bounding box center [550, 175] width 66 height 17
click at [520, 168] on input "CRM Premium" at bounding box center [520, 168] width 0 height 0
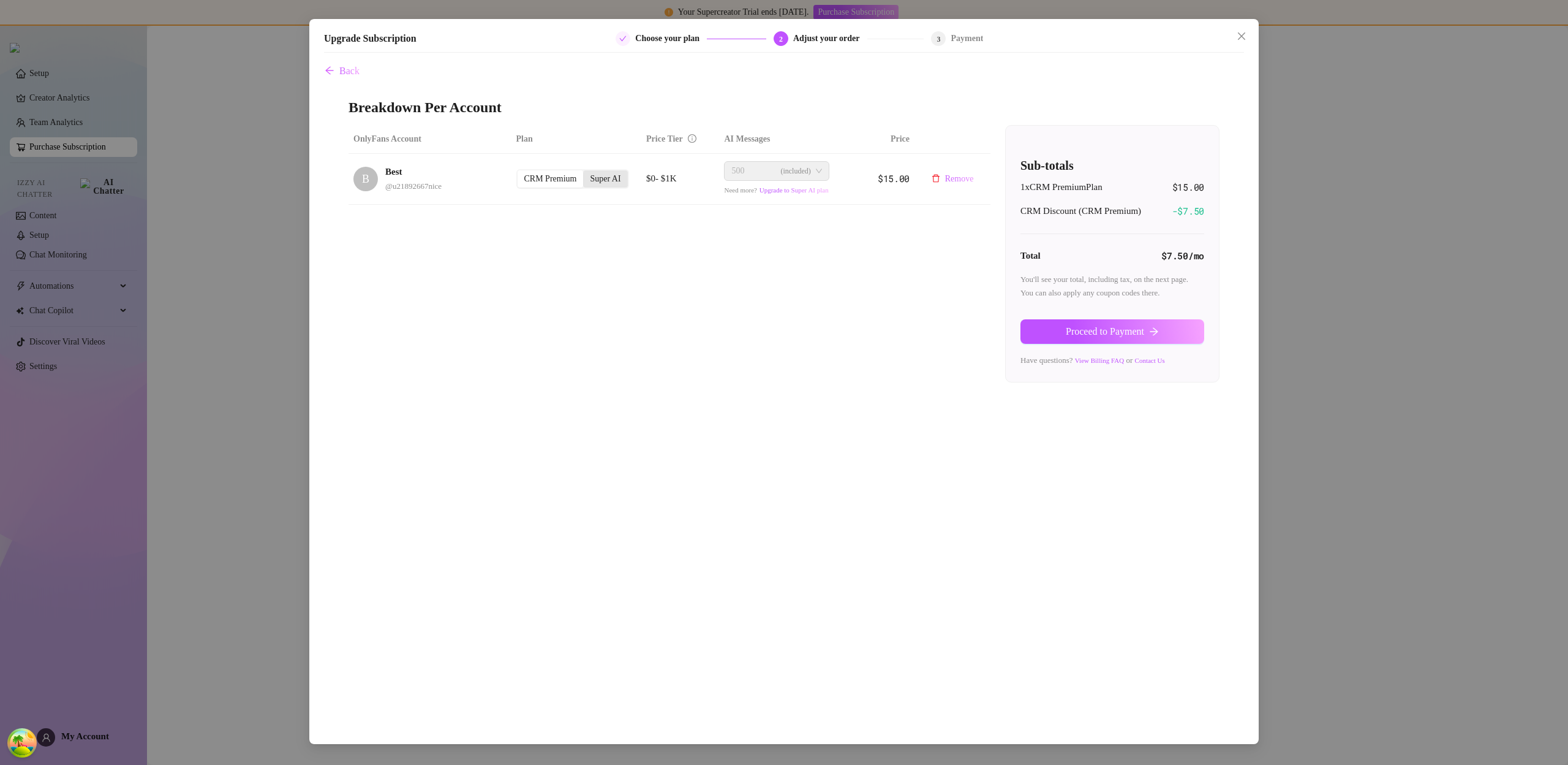
click at [613, 182] on div "Super AI" at bounding box center [605, 179] width 44 height 17
click at [586, 172] on input "Super AI" at bounding box center [586, 172] width 0 height 0
click at [613, 182] on div "Super AI" at bounding box center [605, 179] width 44 height 17
click at [586, 172] on input "Super AI" at bounding box center [586, 172] width 0 height 0
click at [578, 180] on div "CRM Premium" at bounding box center [550, 175] width 66 height 17
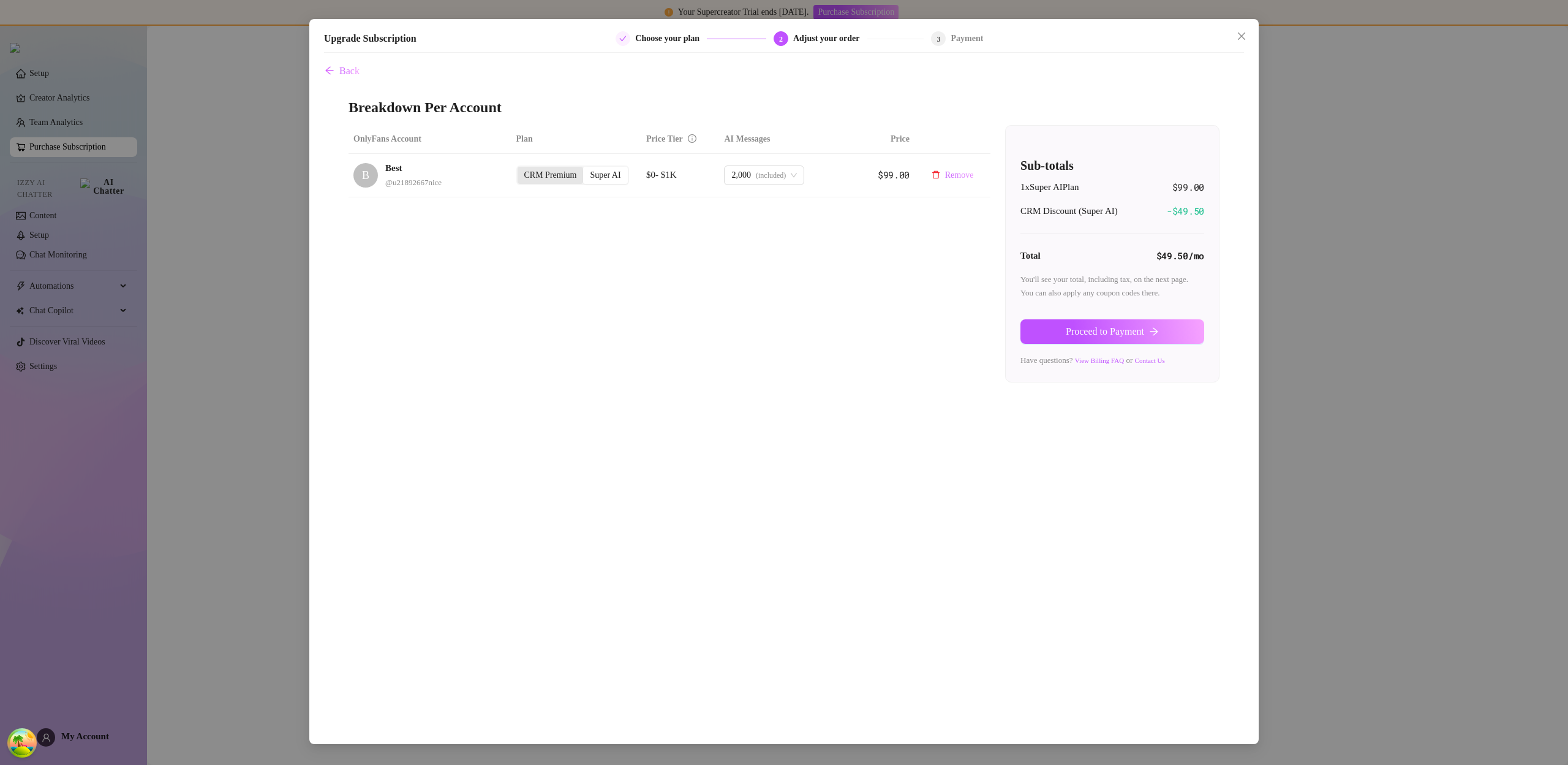
click at [520, 168] on input "CRM Premium" at bounding box center [520, 168] width 0 height 0
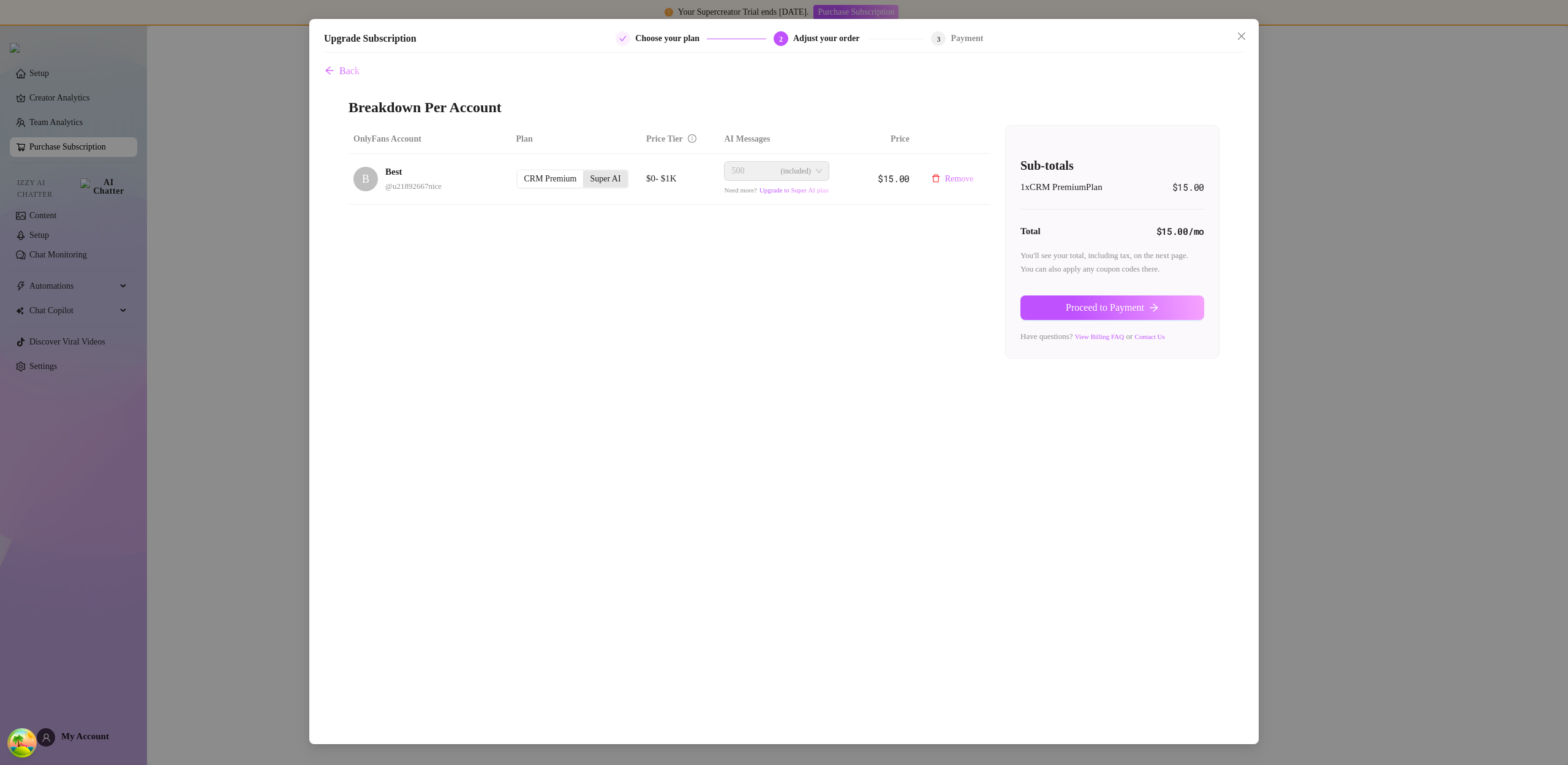
click at [613, 178] on div "Super AI" at bounding box center [605, 179] width 44 height 17
click at [586, 172] on input "Super AI" at bounding box center [586, 172] width 0 height 0
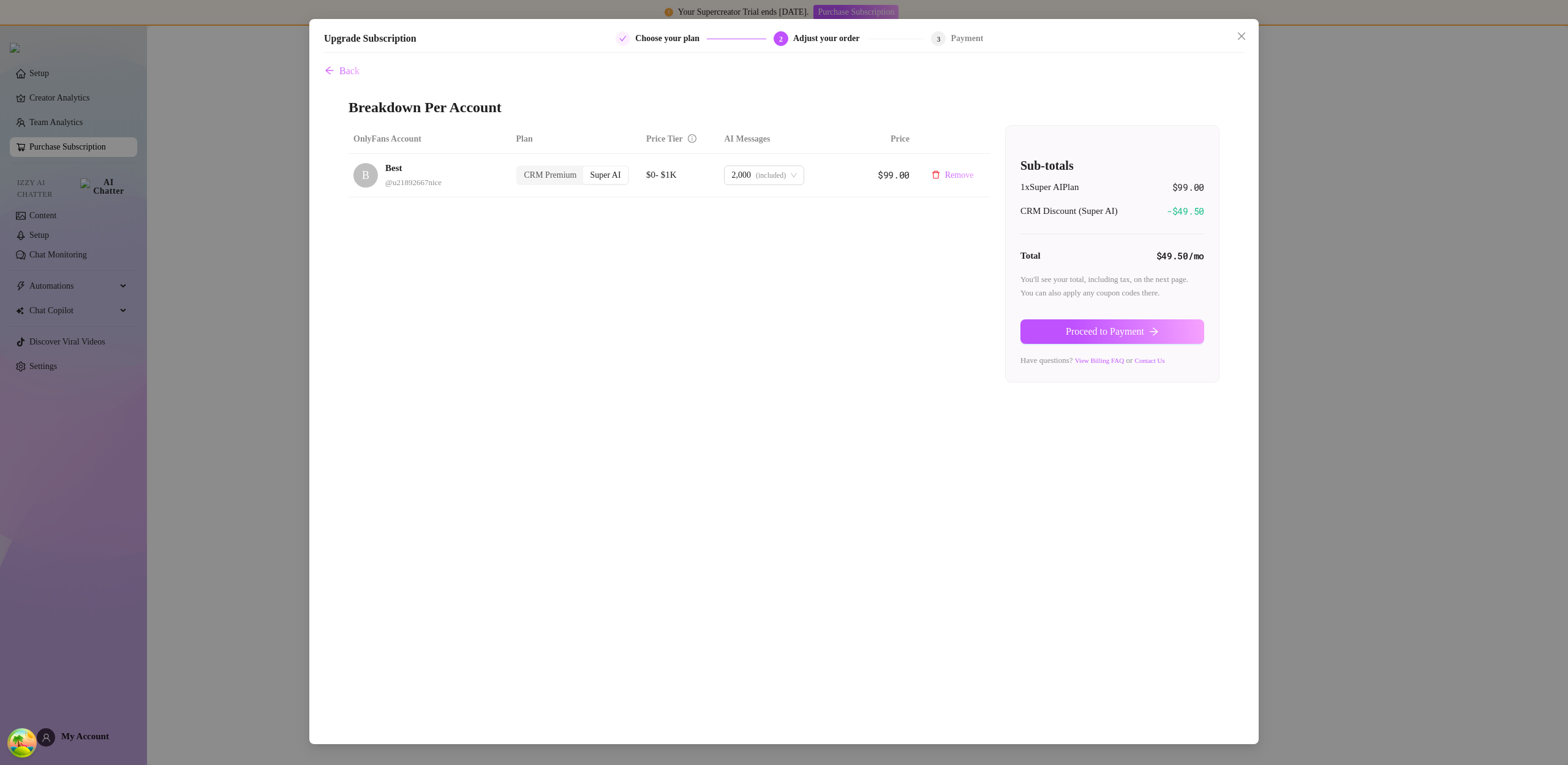
click at [583, 180] on div "Super AI" at bounding box center [605, 175] width 44 height 17
click at [586, 168] on input "Super AI" at bounding box center [586, 168] width 0 height 0
click at [580, 180] on div "CRM Premium" at bounding box center [550, 175] width 66 height 17
click at [520, 168] on input "CRM Premium" at bounding box center [520, 168] width 0 height 0
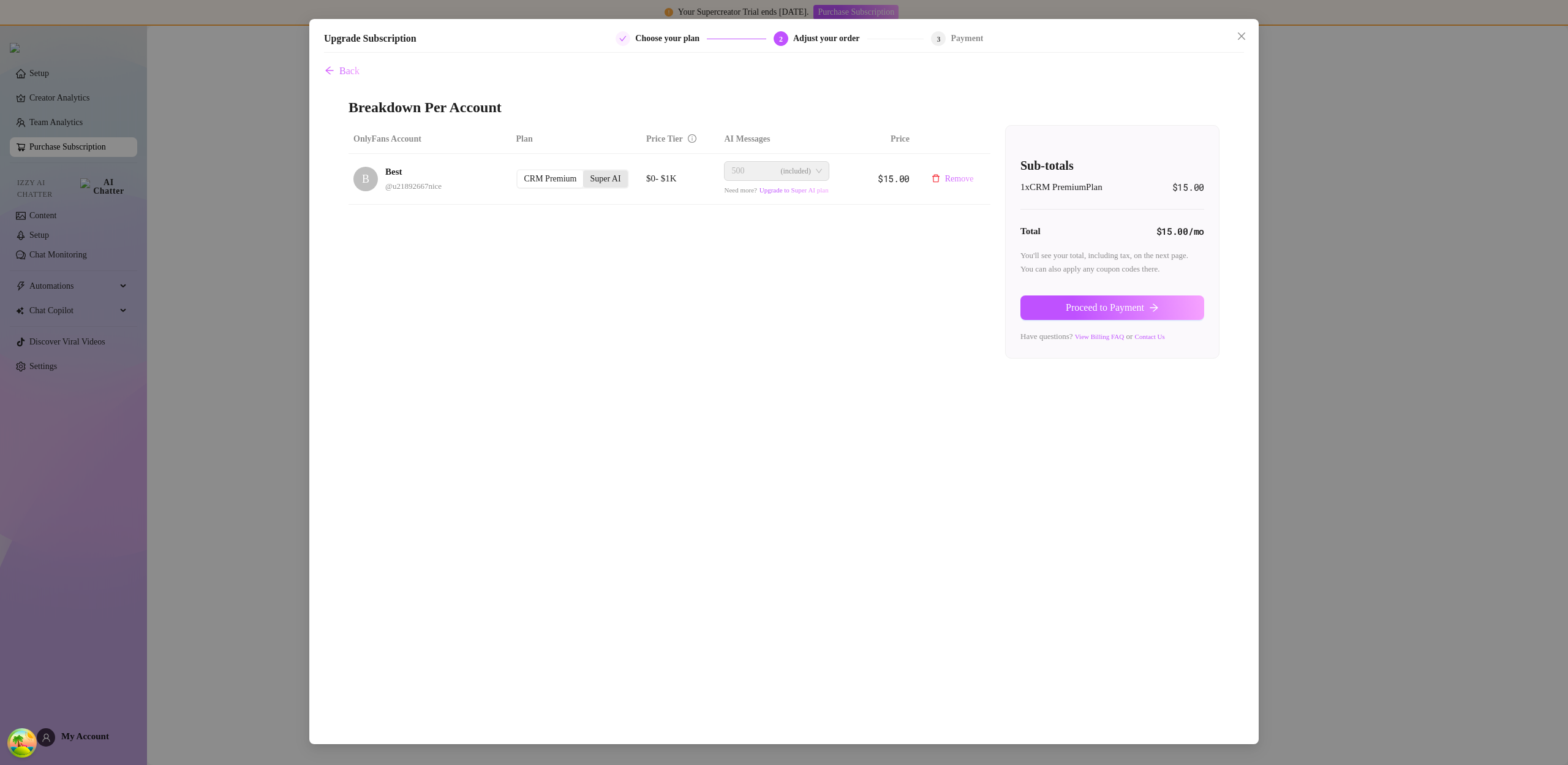
click at [591, 179] on div "Super AI" at bounding box center [605, 179] width 44 height 17
click at [586, 172] on input "Super AI" at bounding box center [586, 172] width 0 height 0
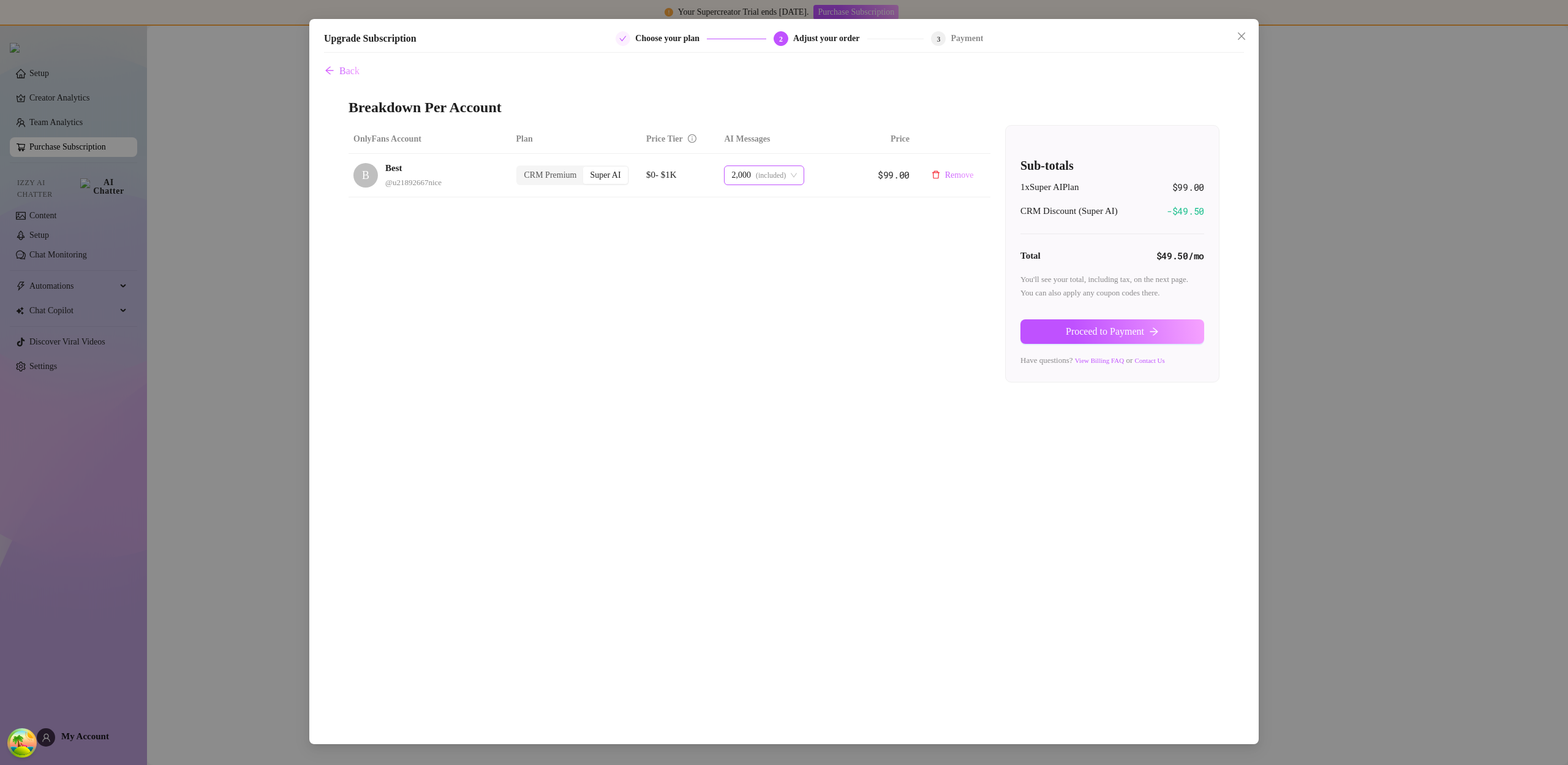
click at [786, 177] on span "(included)" at bounding box center [771, 175] width 30 height 18
click at [771, 235] on span "+ 1,000 msg" at bounding box center [756, 241] width 43 height 13
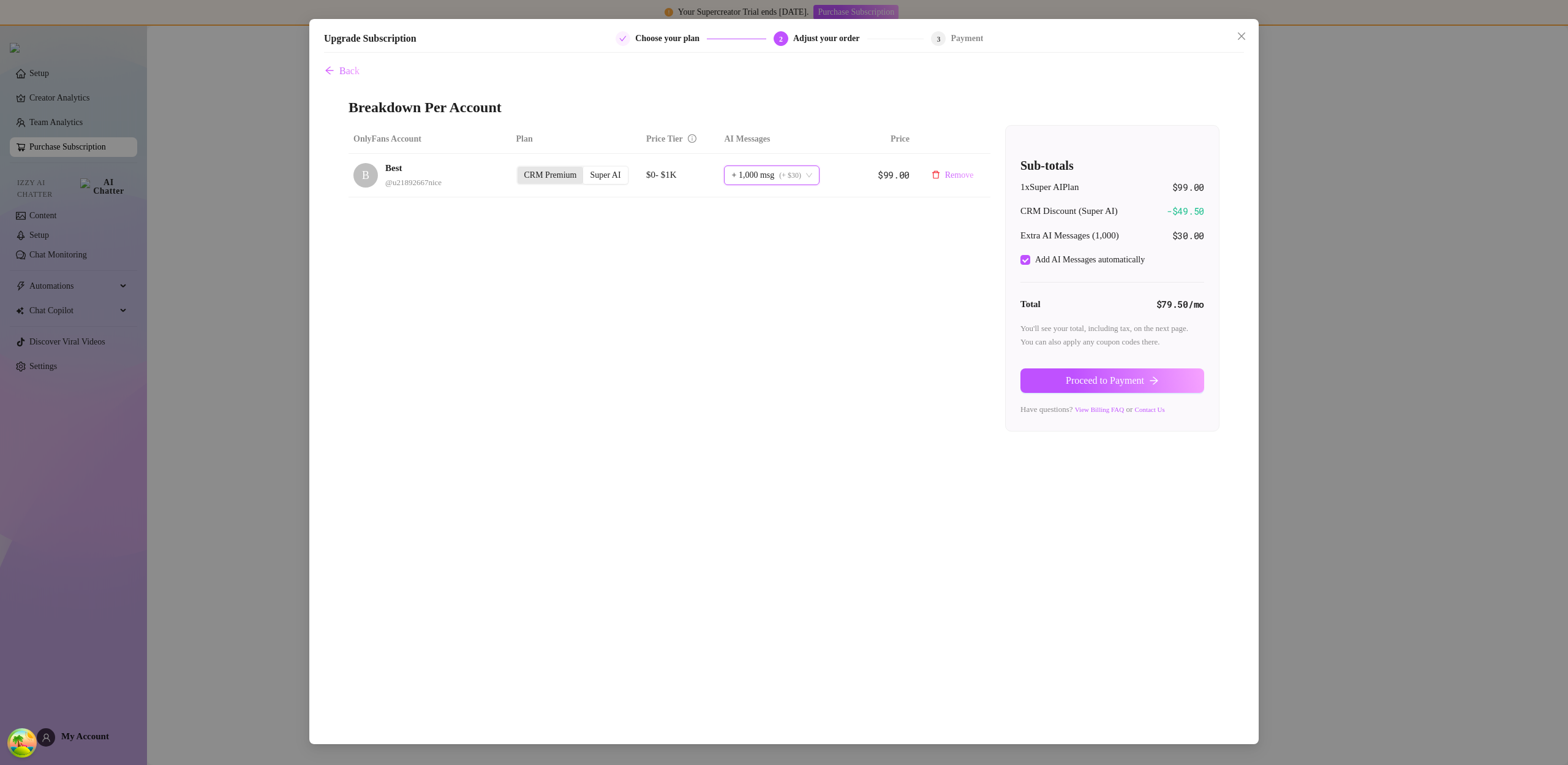
click at [564, 175] on div "CRM Premium" at bounding box center [550, 175] width 66 height 17
click at [520, 168] on input "CRM Premium" at bounding box center [520, 168] width 0 height 0
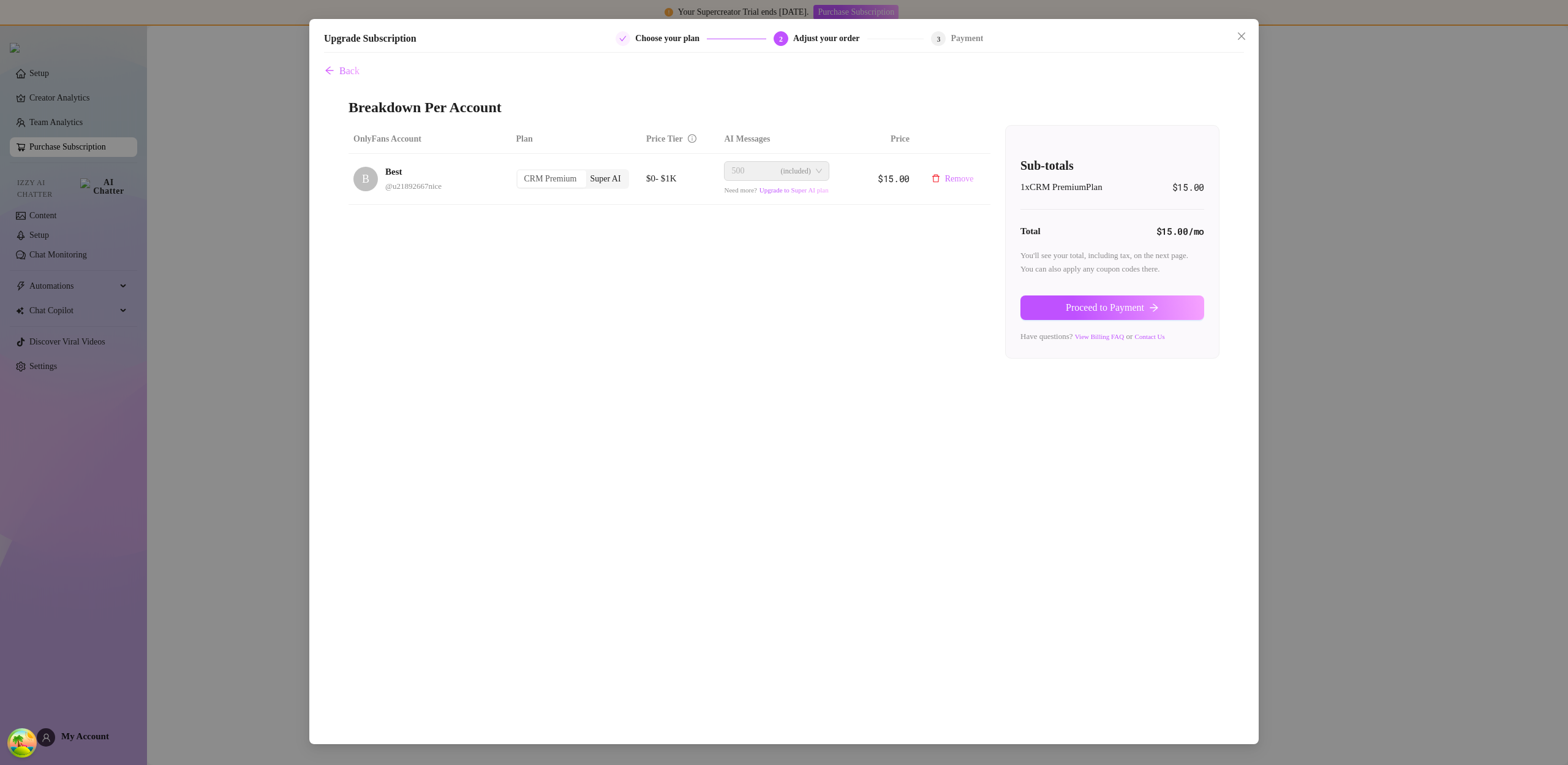
click at [607, 177] on div "Super AI" at bounding box center [605, 179] width 44 height 17
click at [586, 172] on input "Super AI" at bounding box center [586, 172] width 0 height 0
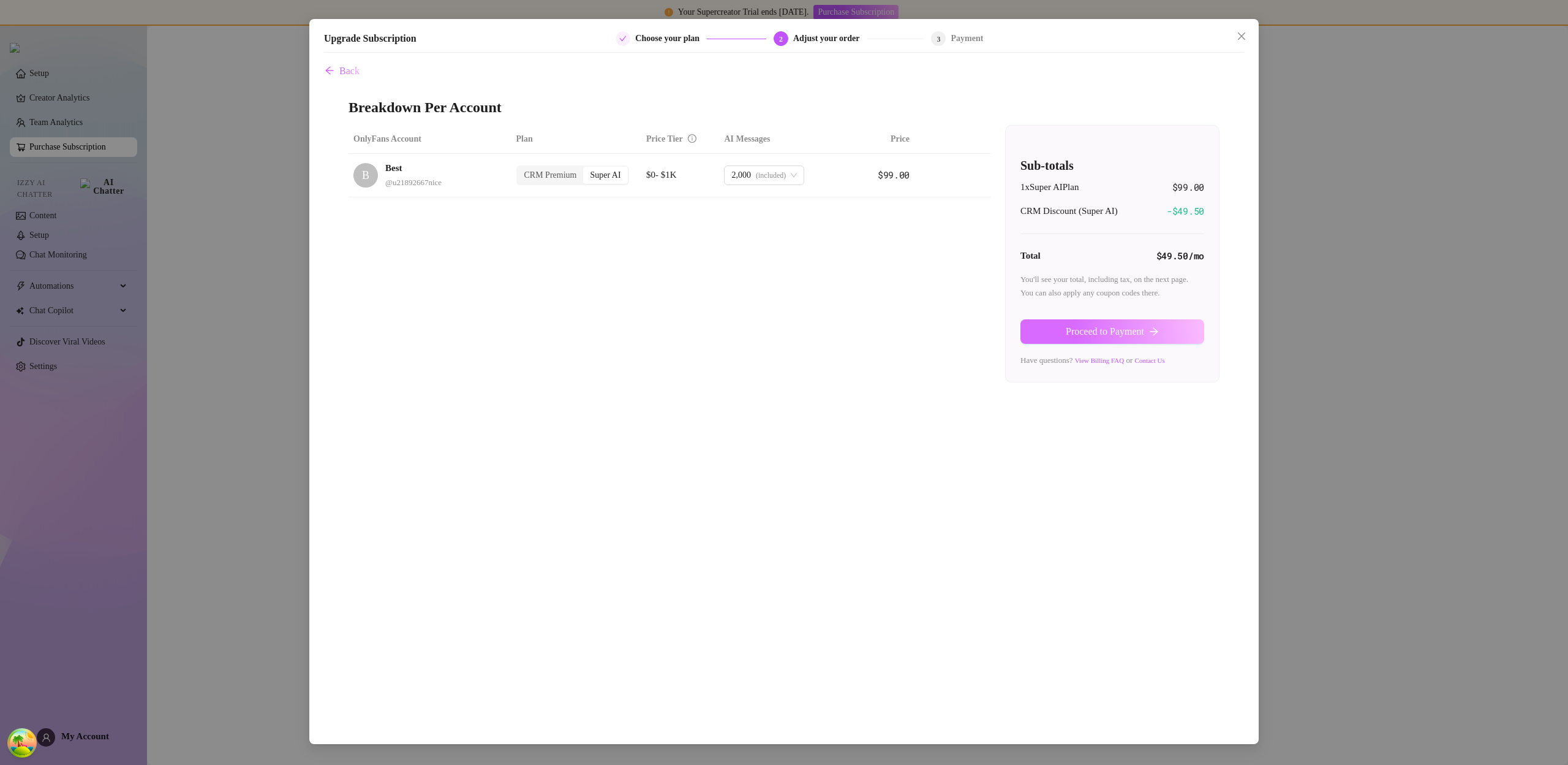
click at [1098, 331] on span "Proceed to Payment" at bounding box center [1105, 331] width 79 height 11
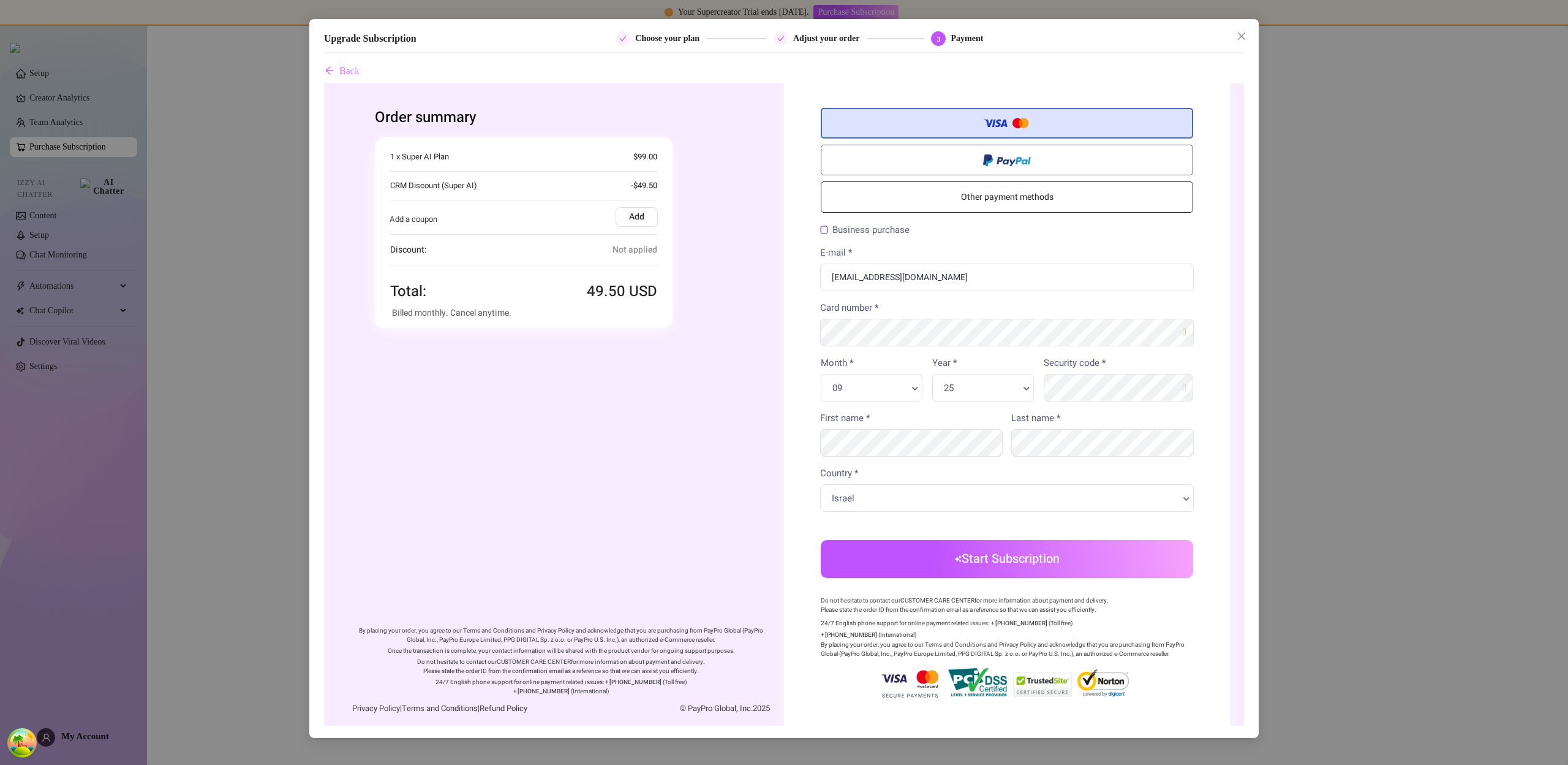
click at [951, 376] on div "25 Year * Year *" at bounding box center [983, 388] width 102 height 28
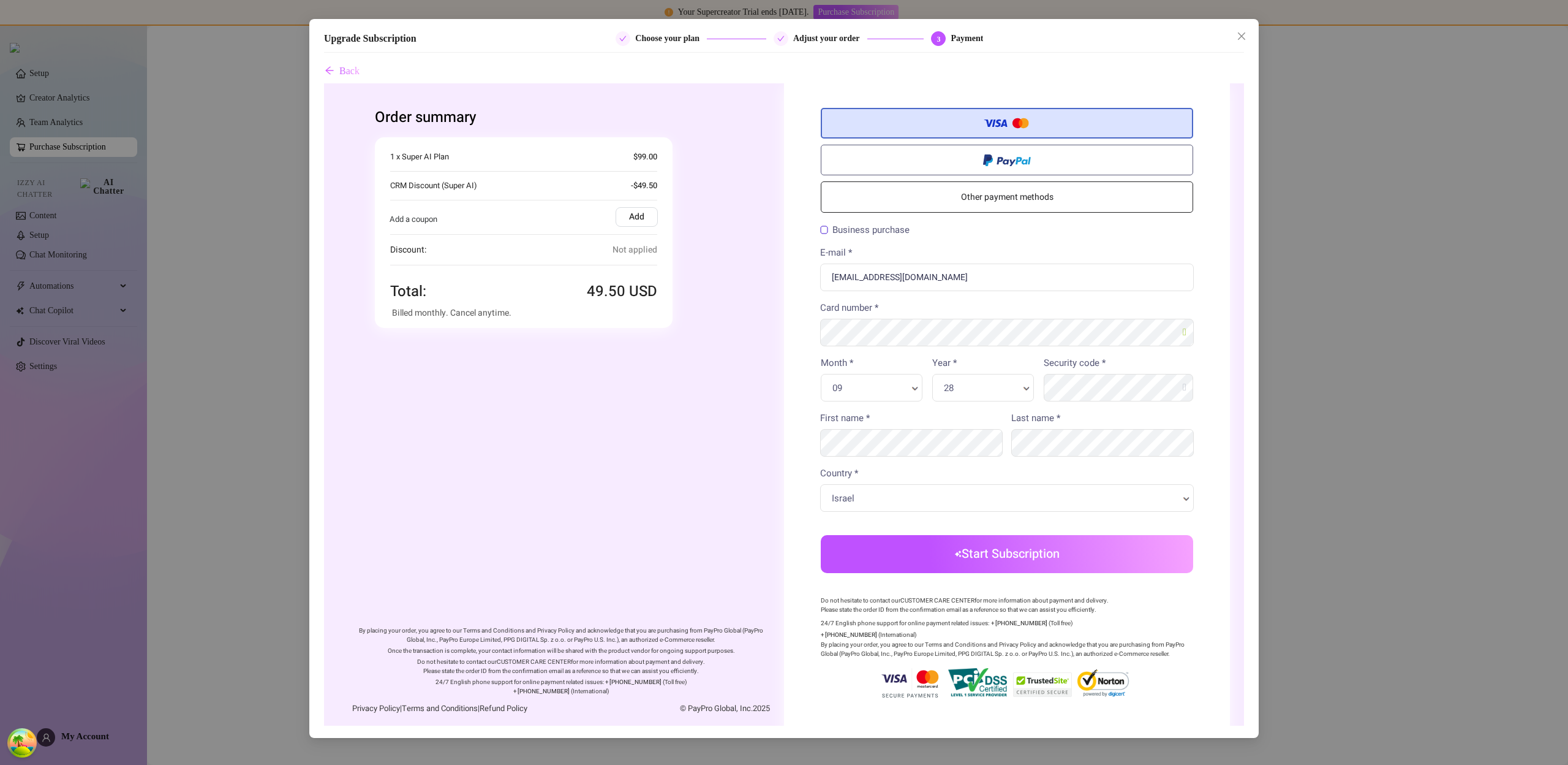
click at [1053, 554] on button "Start Subscription" at bounding box center [1007, 554] width 372 height 38
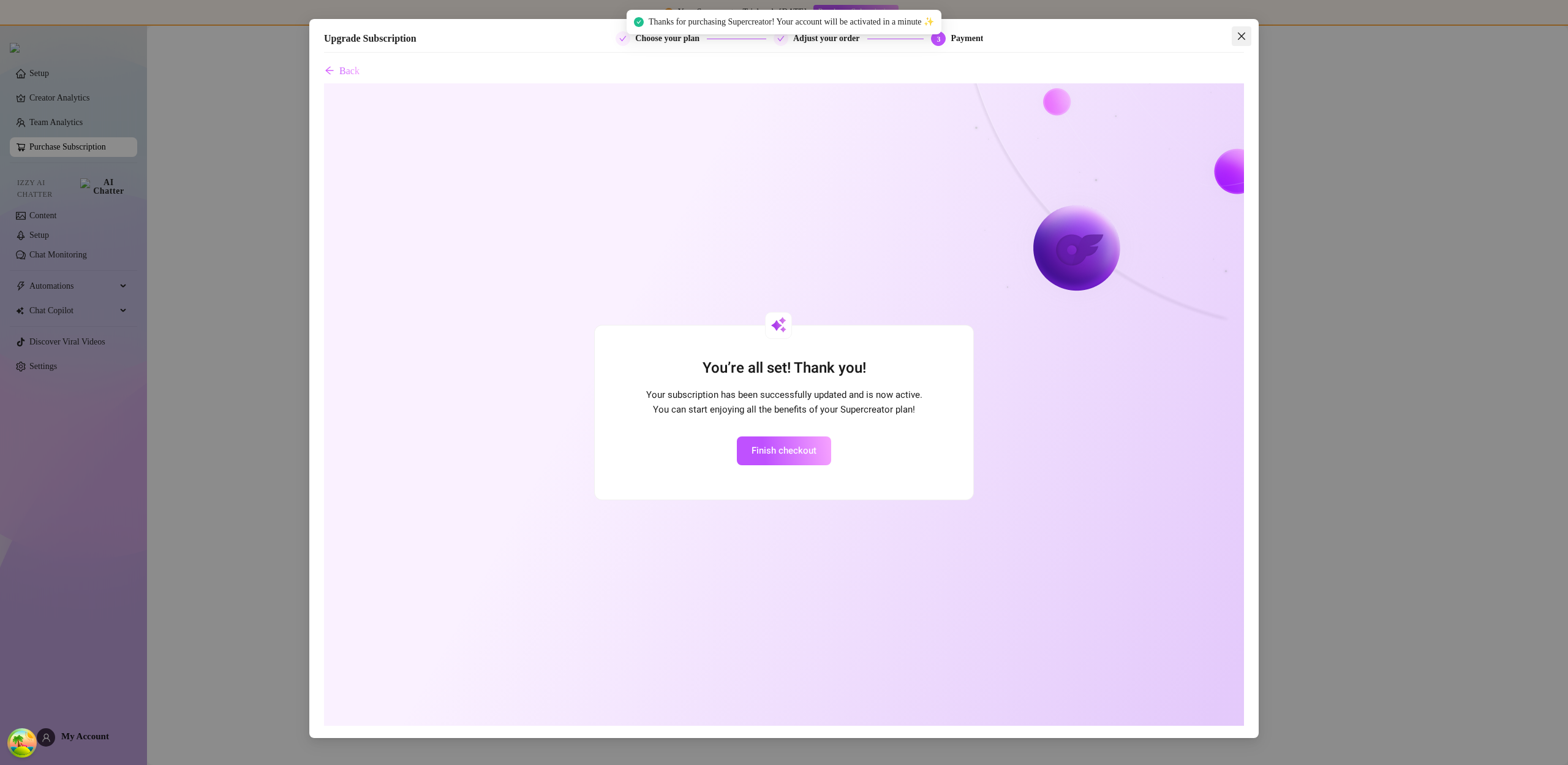
click at [1235, 29] on button "Close" at bounding box center [1242, 36] width 19 height 19
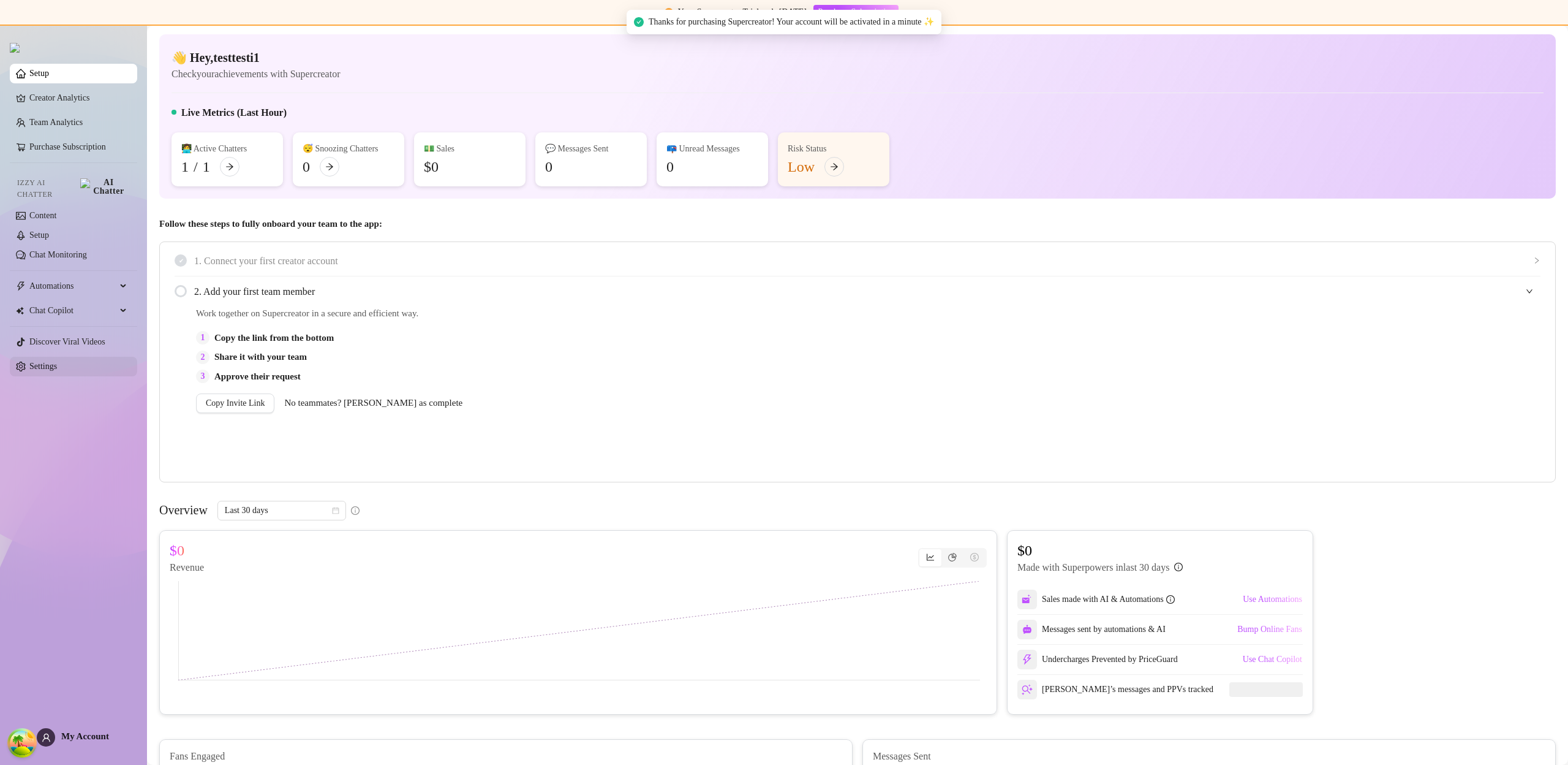
click at [51, 361] on link "Settings" at bounding box center [43, 365] width 28 height 9
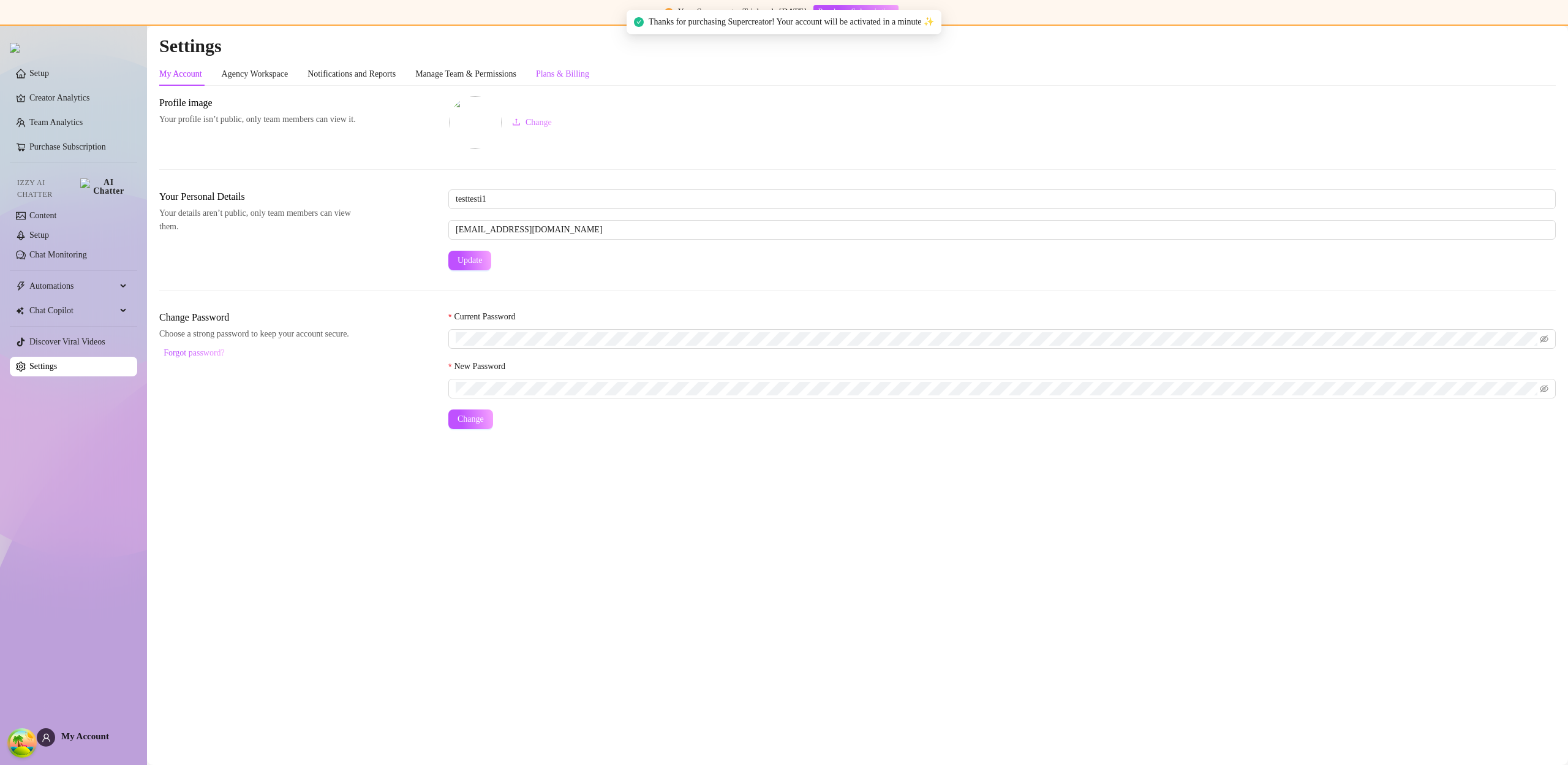
click at [579, 77] on div "Plans & Billing" at bounding box center [562, 74] width 54 height 13
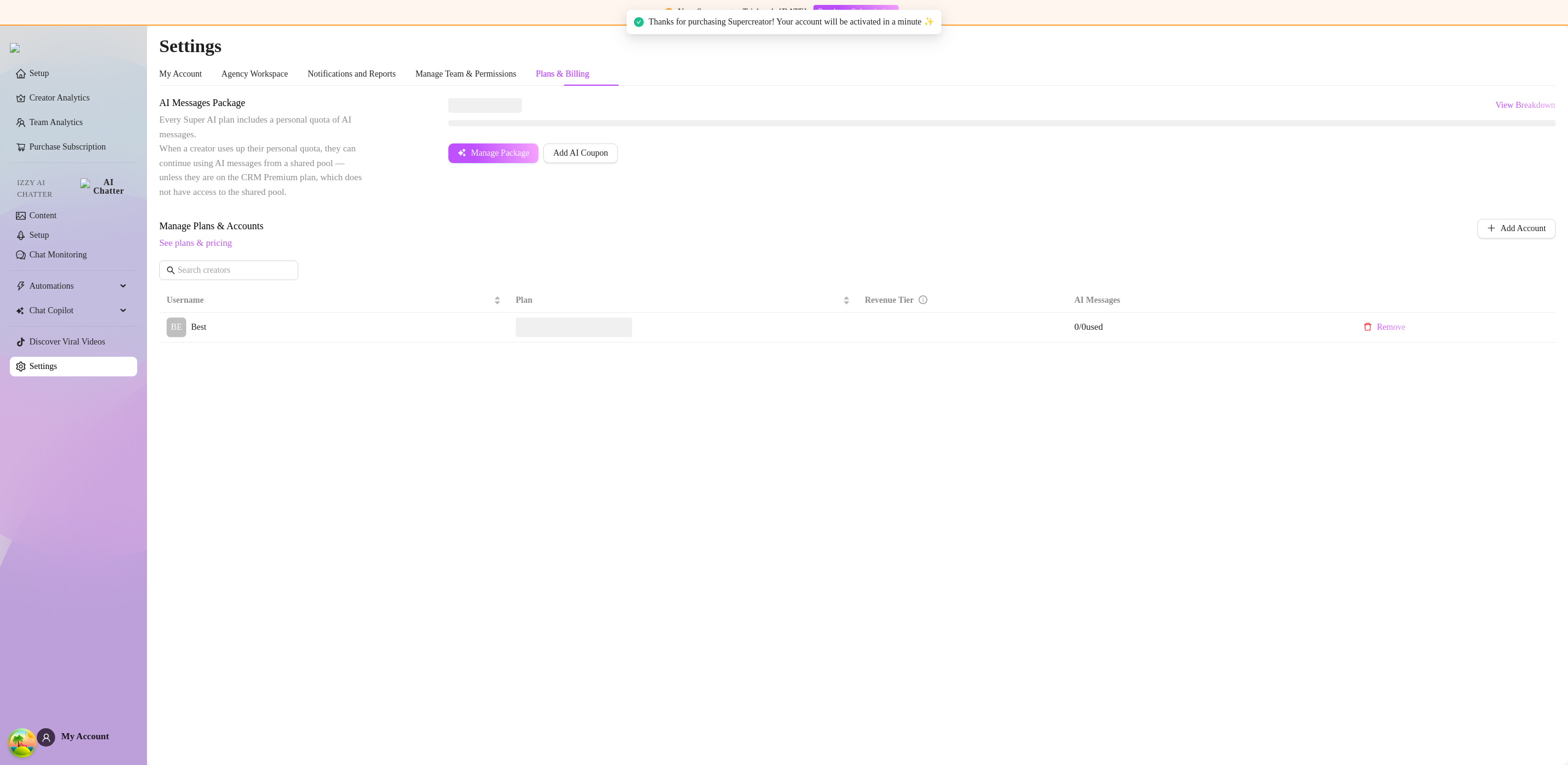
click at [589, 69] on div "Plans & Billing" at bounding box center [562, 74] width 54 height 13
click at [162, 80] on div "My Account" at bounding box center [181, 74] width 43 height 13
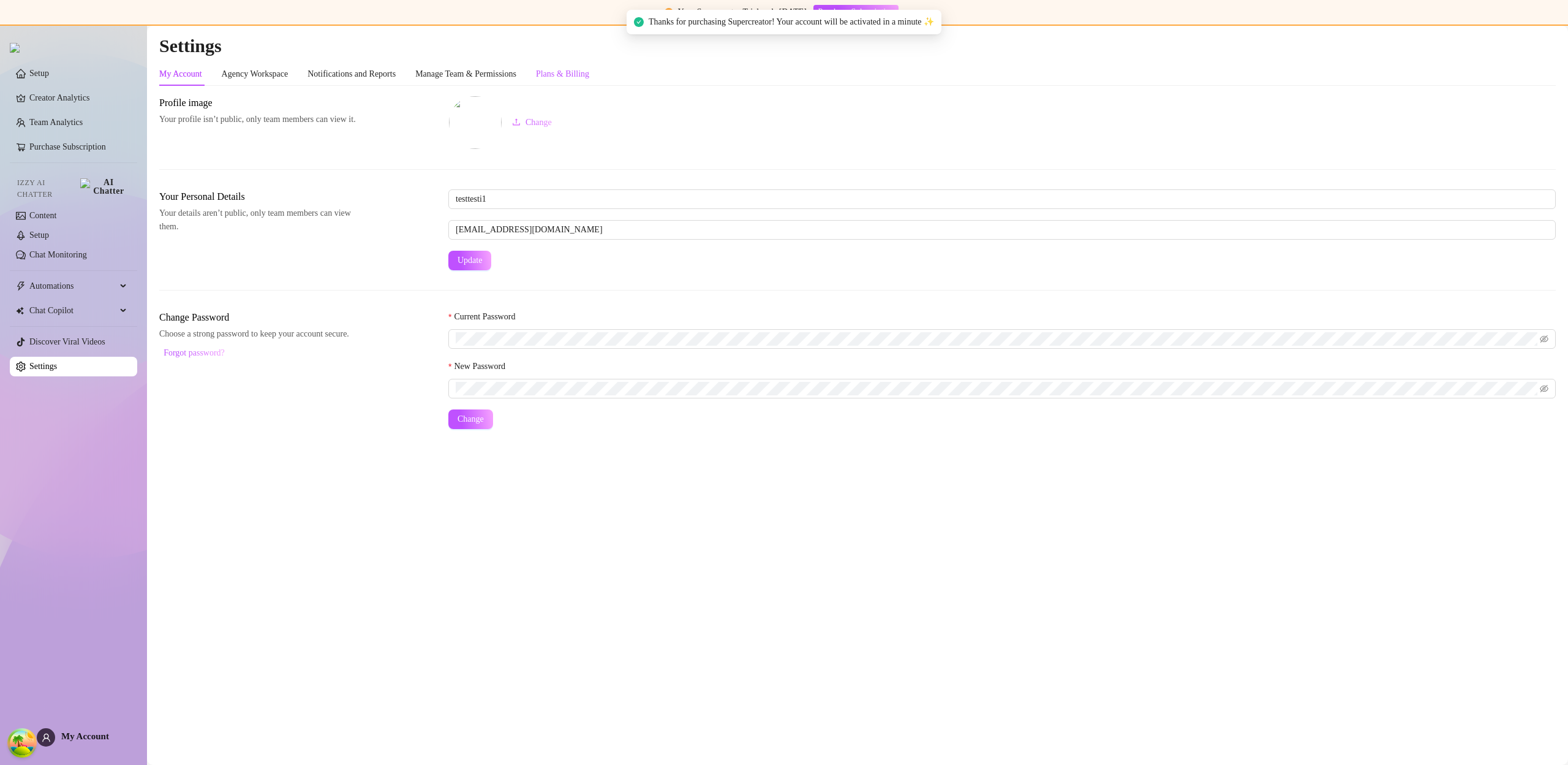
click at [589, 70] on div "Plans & Billing" at bounding box center [562, 74] width 54 height 13
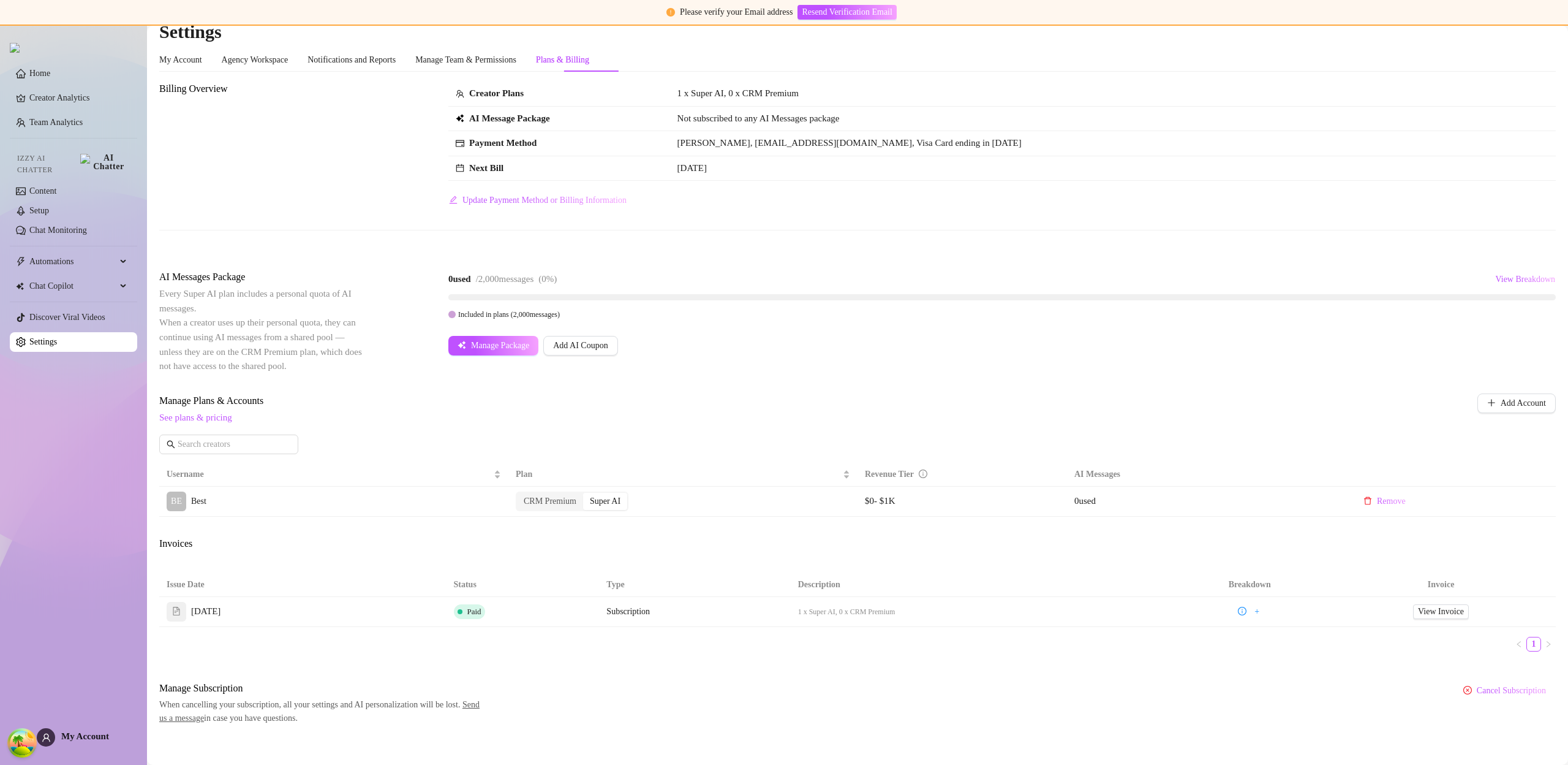
scroll to position [26, 0]
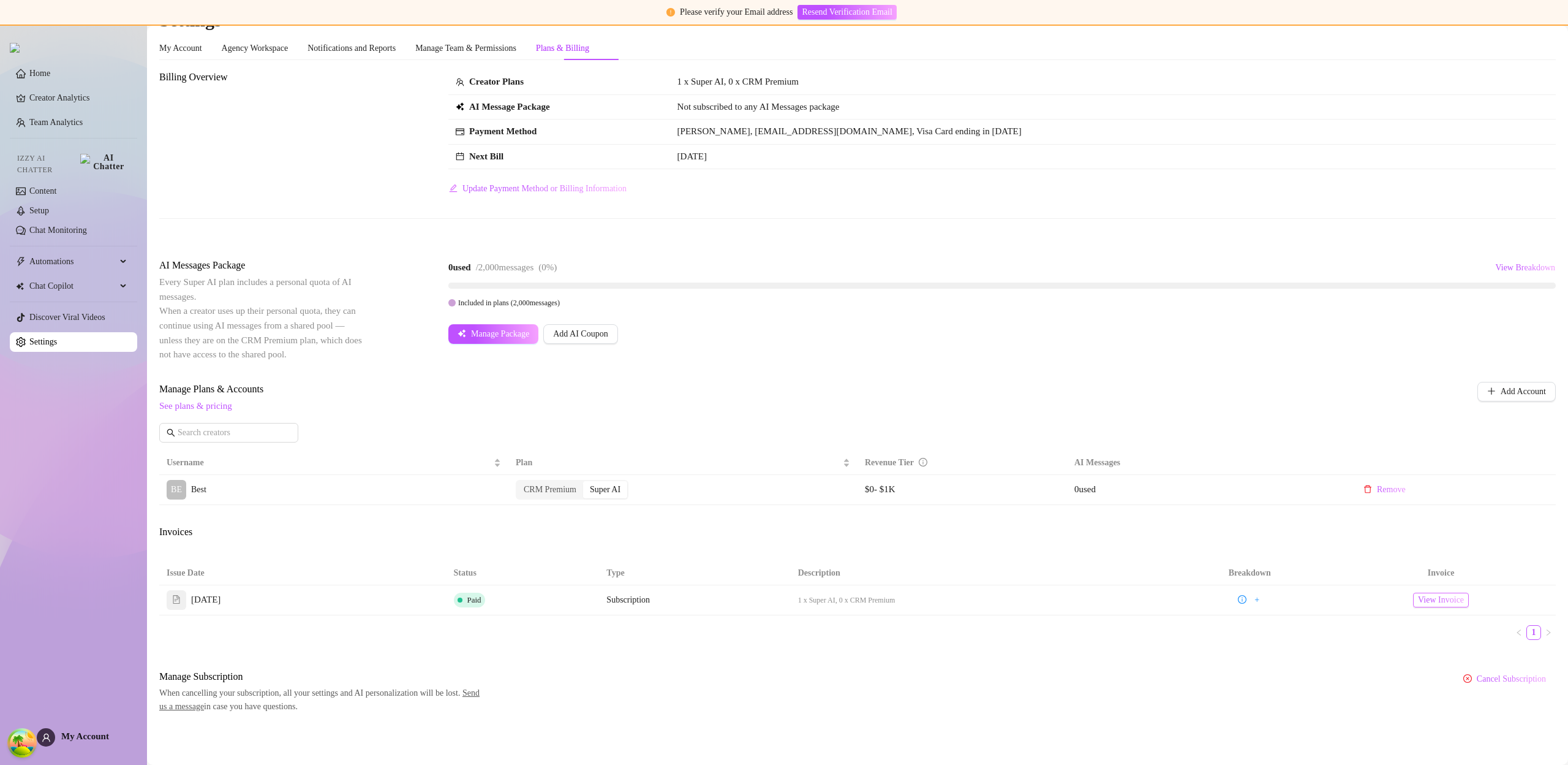
click at [1447, 604] on span "View Invoice" at bounding box center [1441, 599] width 46 height 13
click at [1523, 269] on span "View Breakdown" at bounding box center [1525, 268] width 60 height 10
click at [1518, 267] on span "View Breakdown" at bounding box center [1525, 268] width 60 height 10
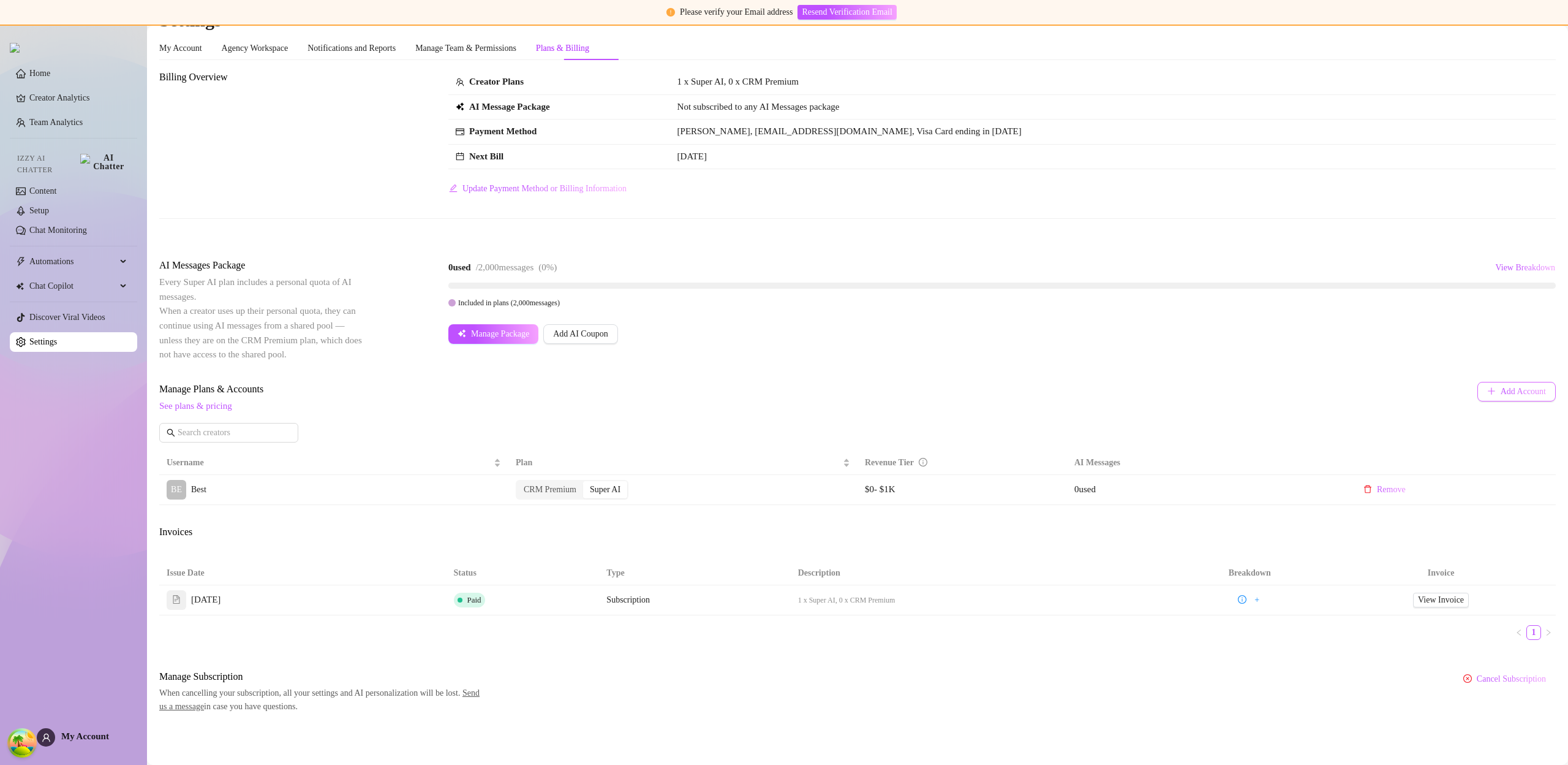
click at [1478, 397] on button "Add Account" at bounding box center [1517, 392] width 79 height 19
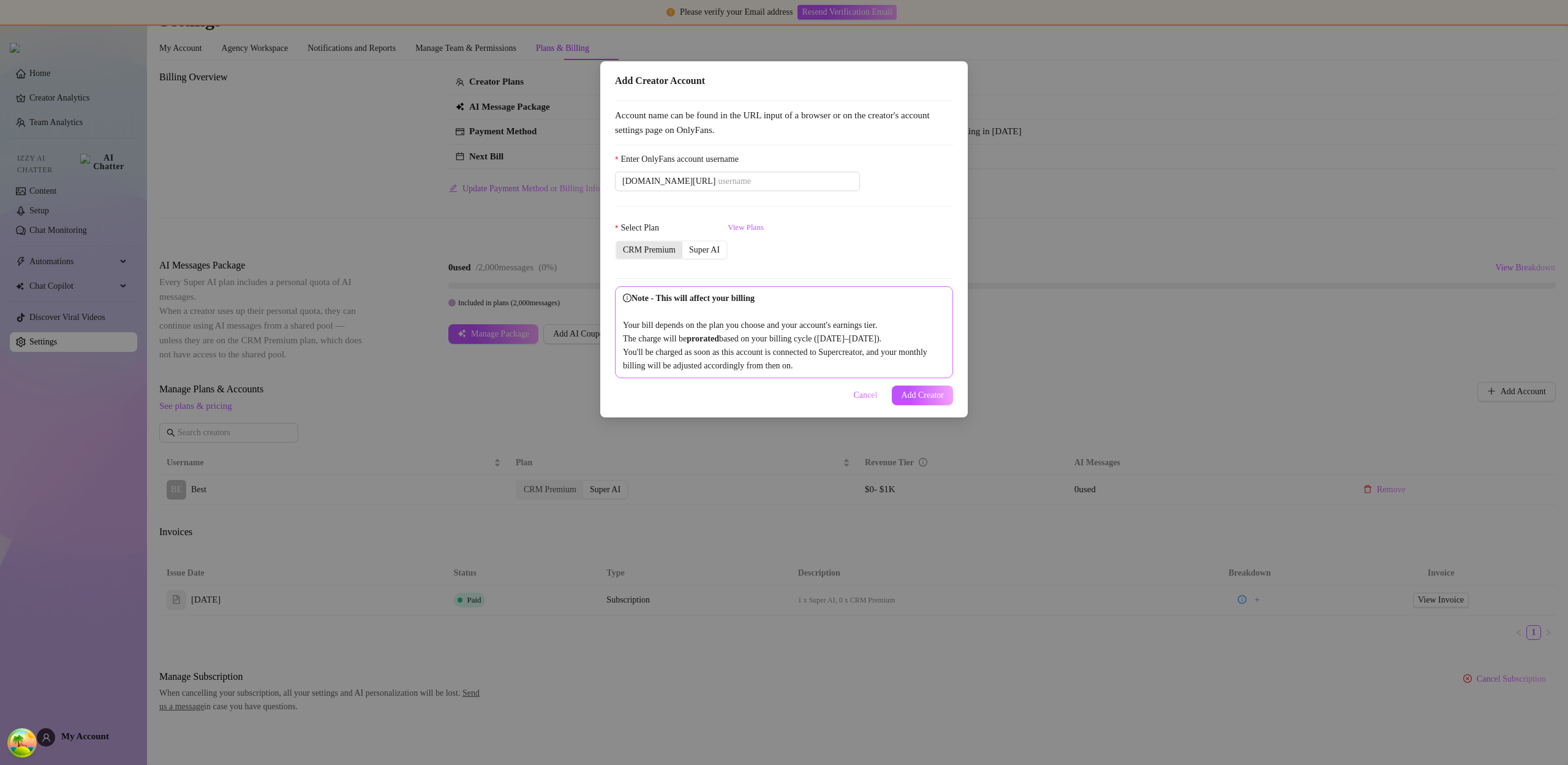
click at [649, 251] on div "CRM Premium" at bounding box center [649, 250] width 66 height 17
click at [619, 244] on input "CRM Premium" at bounding box center [619, 244] width 0 height 0
click at [742, 184] on input "Enter OnlyFans account username" at bounding box center [785, 181] width 135 height 13
paste input "savsvania"
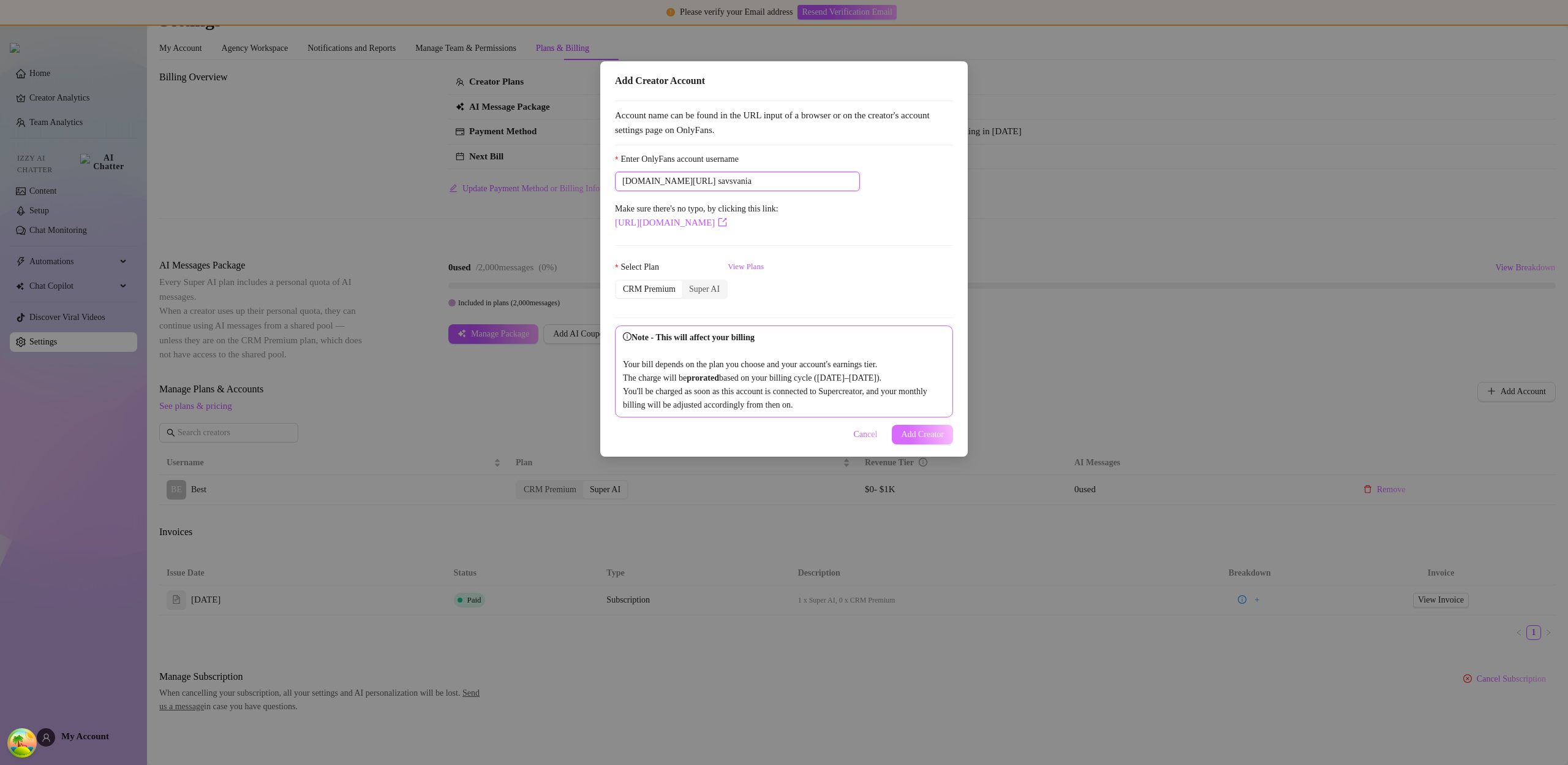
type input "savsvania"
click at [917, 439] on span "Add Creator" at bounding box center [922, 434] width 43 height 10
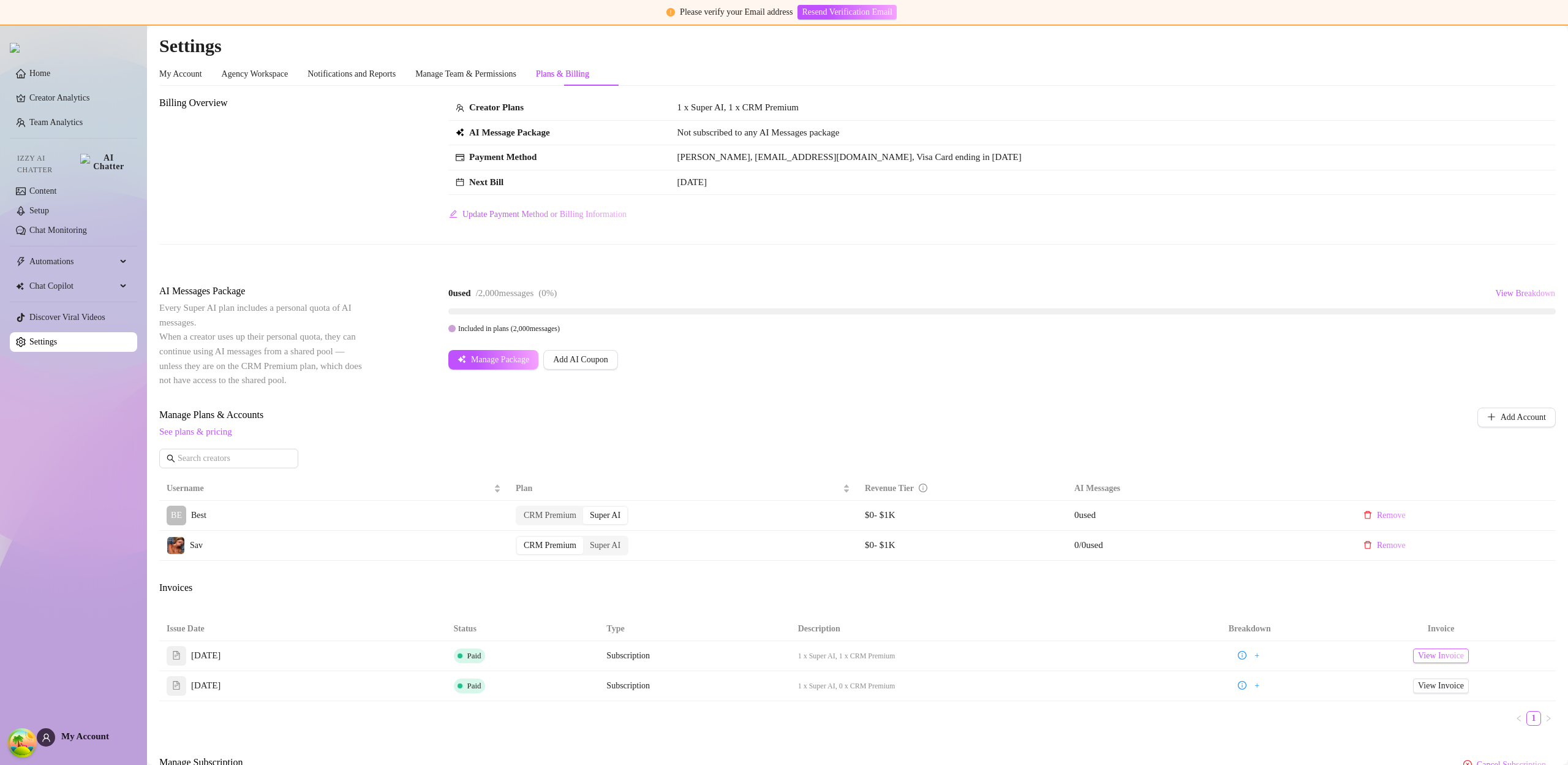
click at [1418, 652] on span "View Invoice" at bounding box center [1441, 655] width 46 height 13
click at [1418, 650] on span "View Invoice" at bounding box center [1441, 655] width 46 height 13
click at [612, 546] on div "Super AI" at bounding box center [605, 545] width 44 height 17
click at [586, 539] on input "Super AI" at bounding box center [586, 539] width 0 height 0
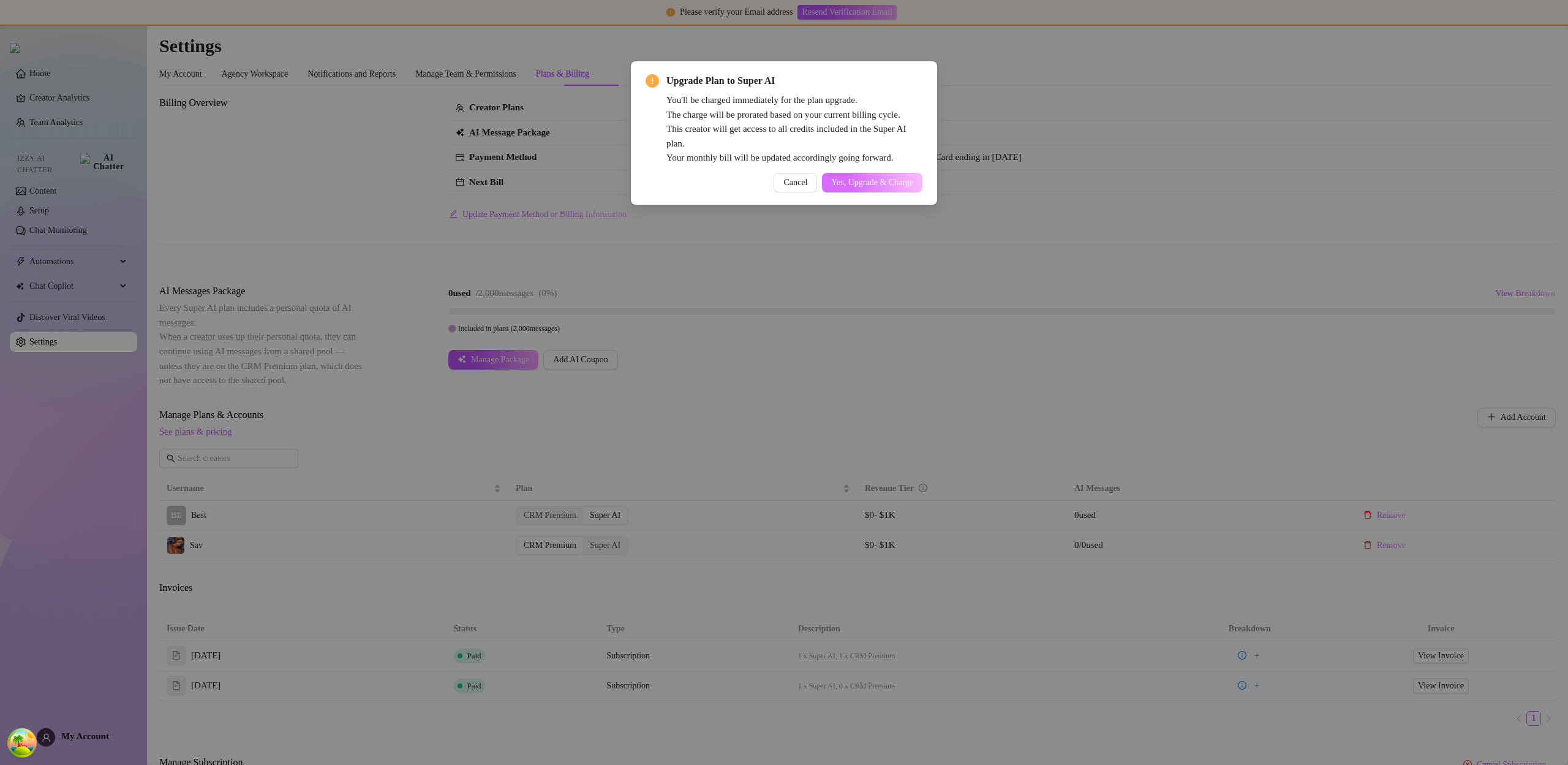
click at [871, 186] on span "Yes, Upgrade & Charge" at bounding box center [872, 182] width 82 height 10
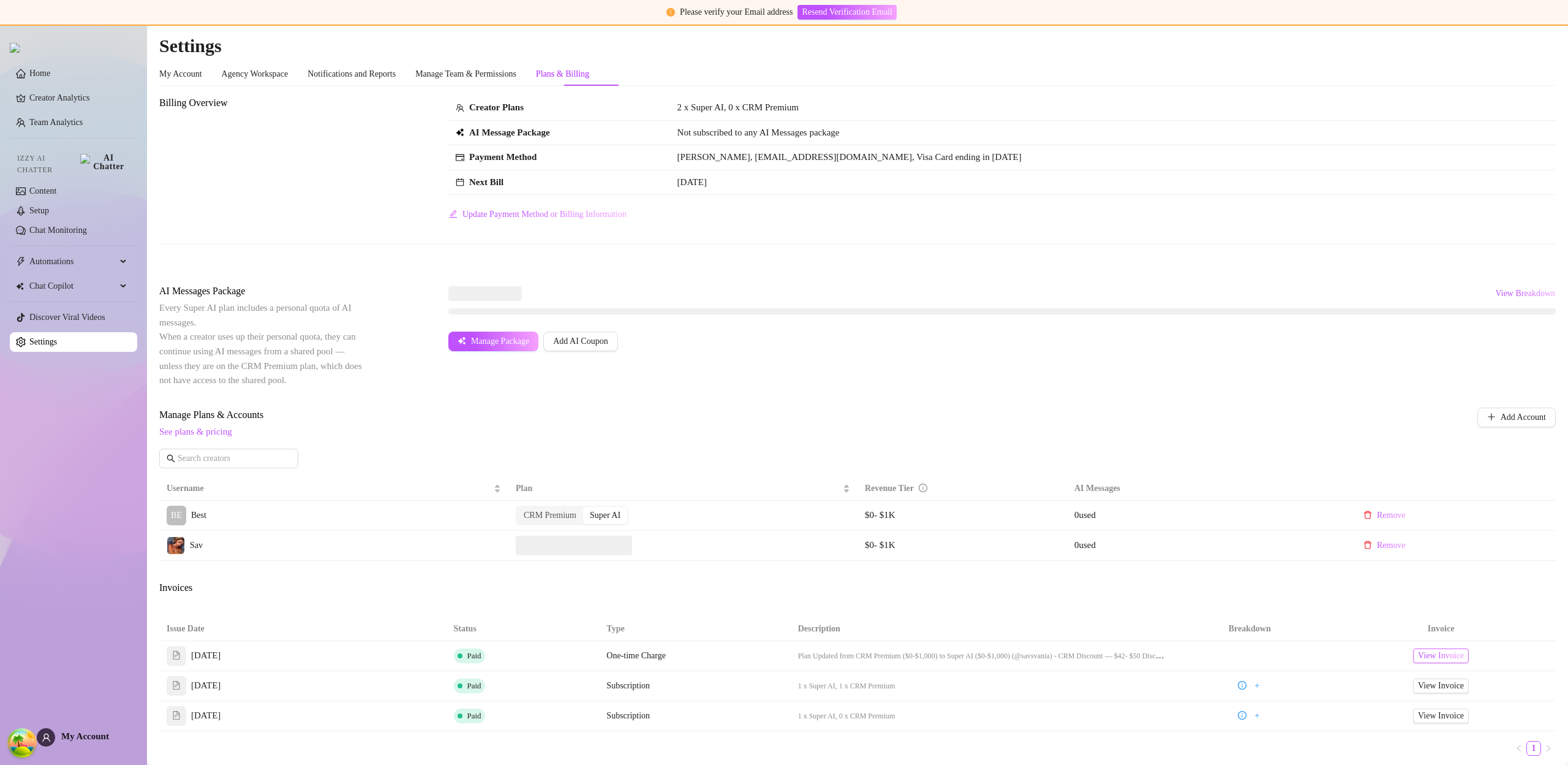
click at [1438, 658] on span "View Invoice" at bounding box center [1441, 655] width 46 height 13
click at [1418, 655] on span "View Invoice" at bounding box center [1441, 655] width 46 height 13
click at [1418, 690] on span "View Invoice" at bounding box center [1441, 686] width 46 height 13
click at [1442, 659] on span "View Invoice" at bounding box center [1441, 655] width 46 height 13
